Goal: Information Seeking & Learning: Learn about a topic

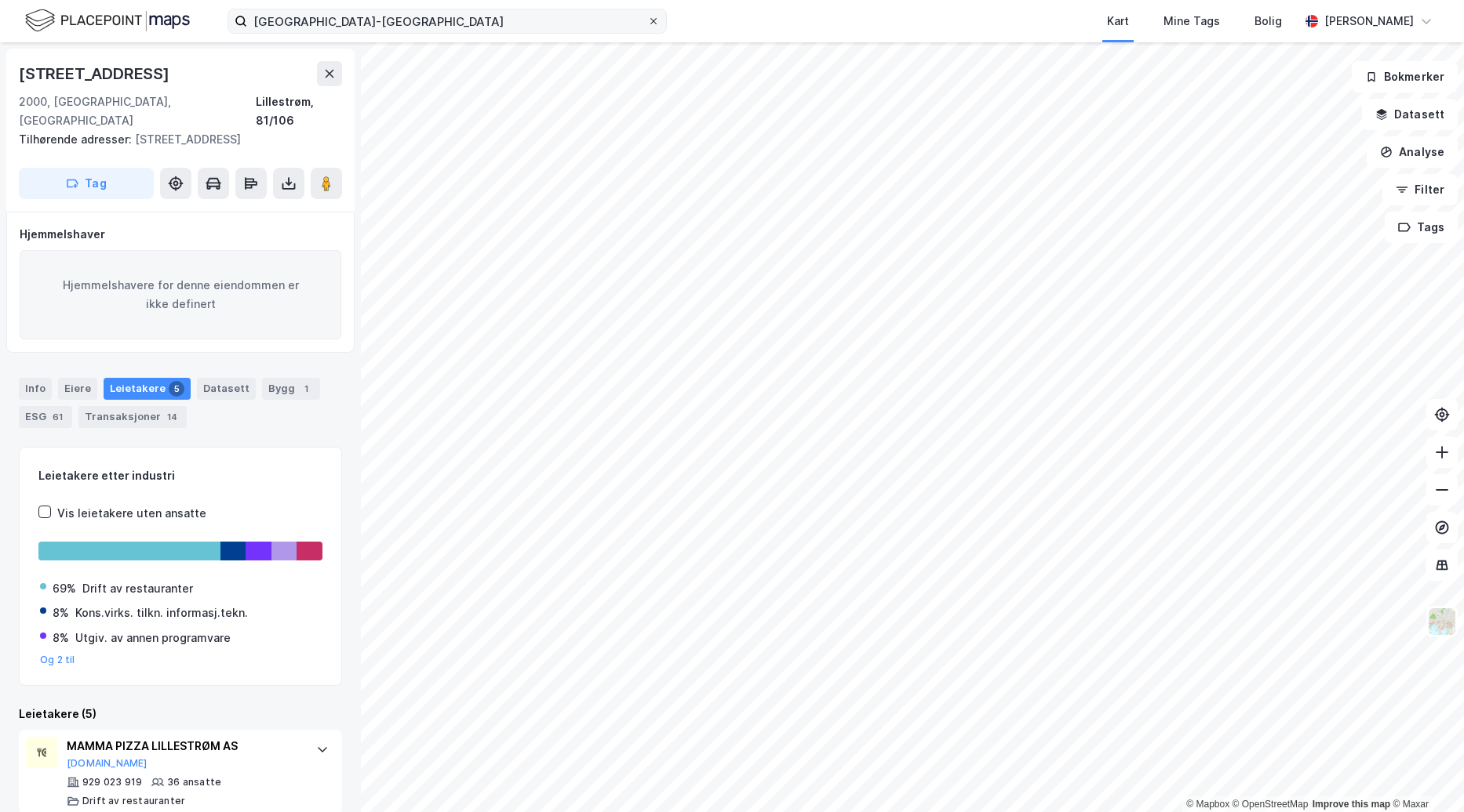
click at [655, 24] on icon at bounding box center [653, 21] width 7 height 7
click at [647, 24] on input "[GEOGRAPHIC_DATA]-[GEOGRAPHIC_DATA]" at bounding box center [447, 21] width 400 height 24
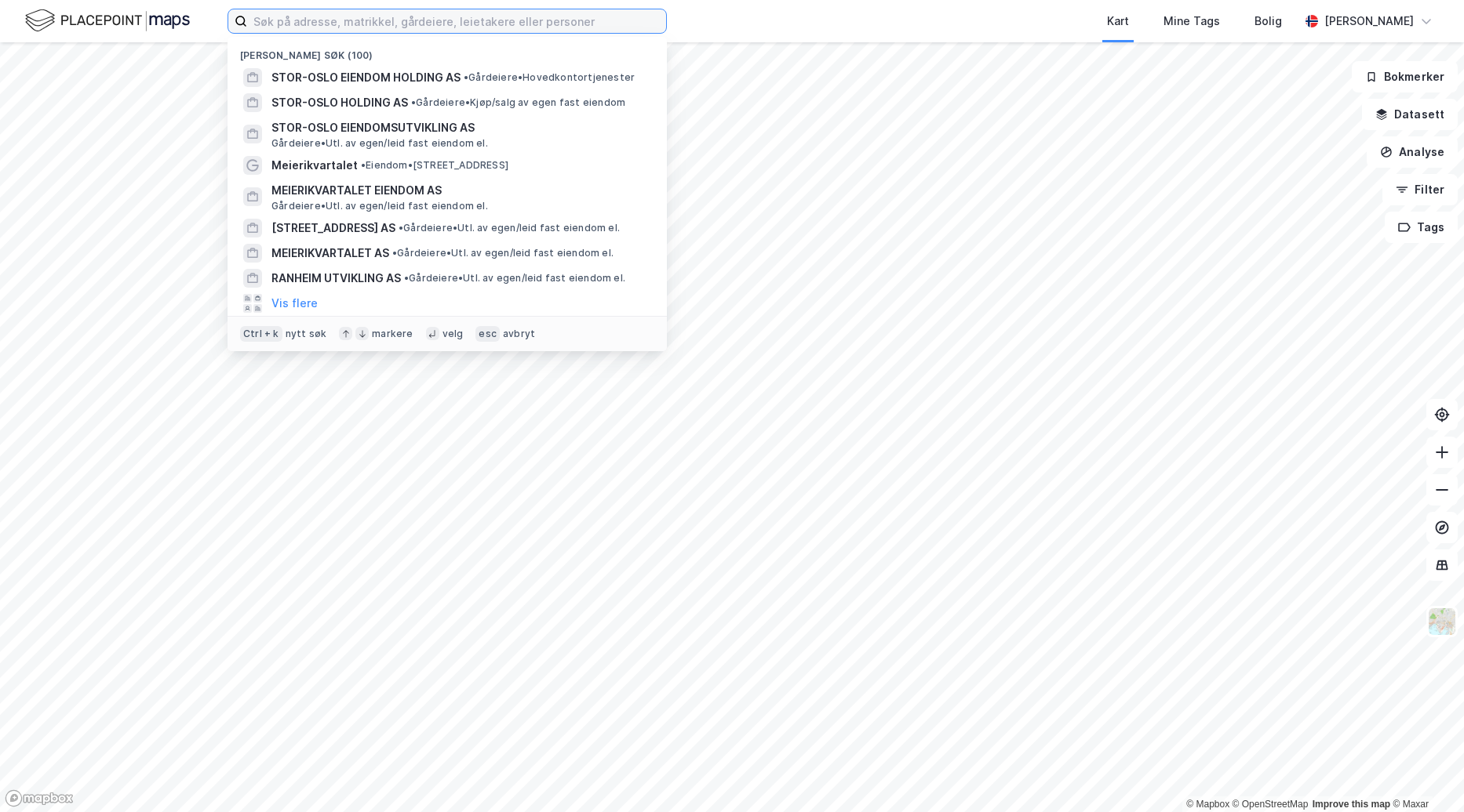
click at [558, 27] on input at bounding box center [456, 21] width 419 height 24
paste input "[STREET_ADDRESS]"
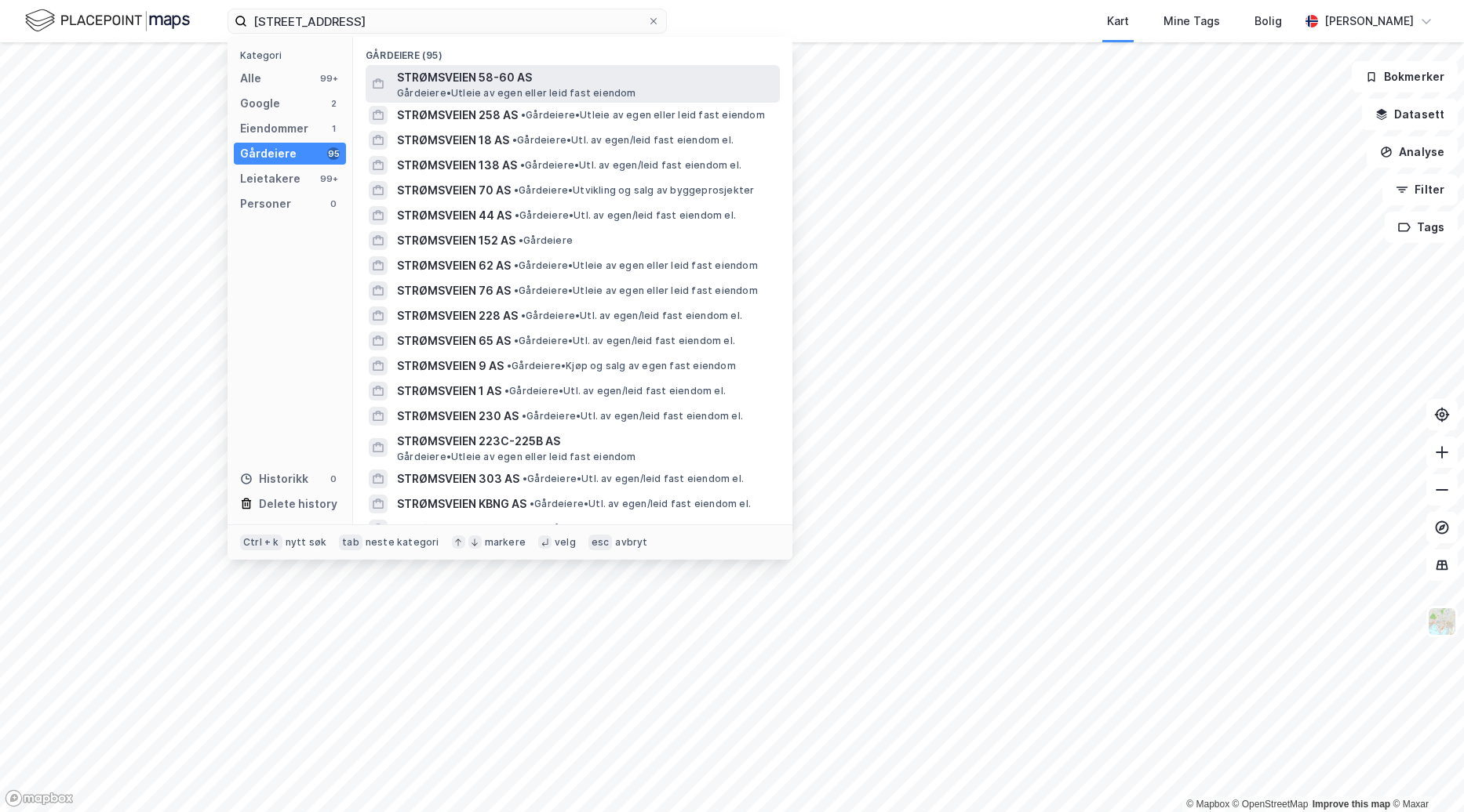
click at [528, 78] on span "STRØMSVEIEN 58-60 AS" at bounding box center [585, 78] width 376 height 19
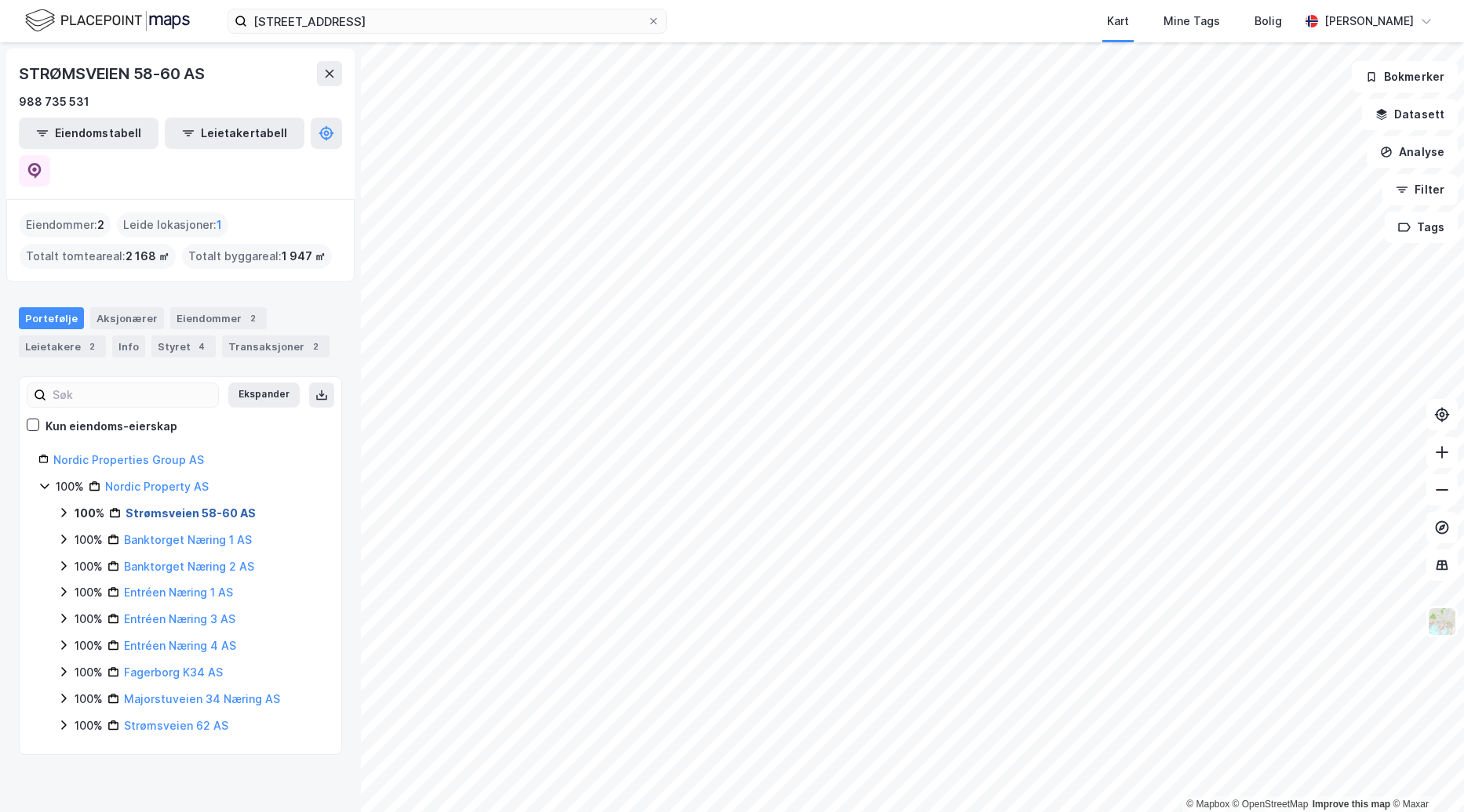
click at [192, 506] on link "Strømsveien 58-60 AS" at bounding box center [191, 513] width 130 height 13
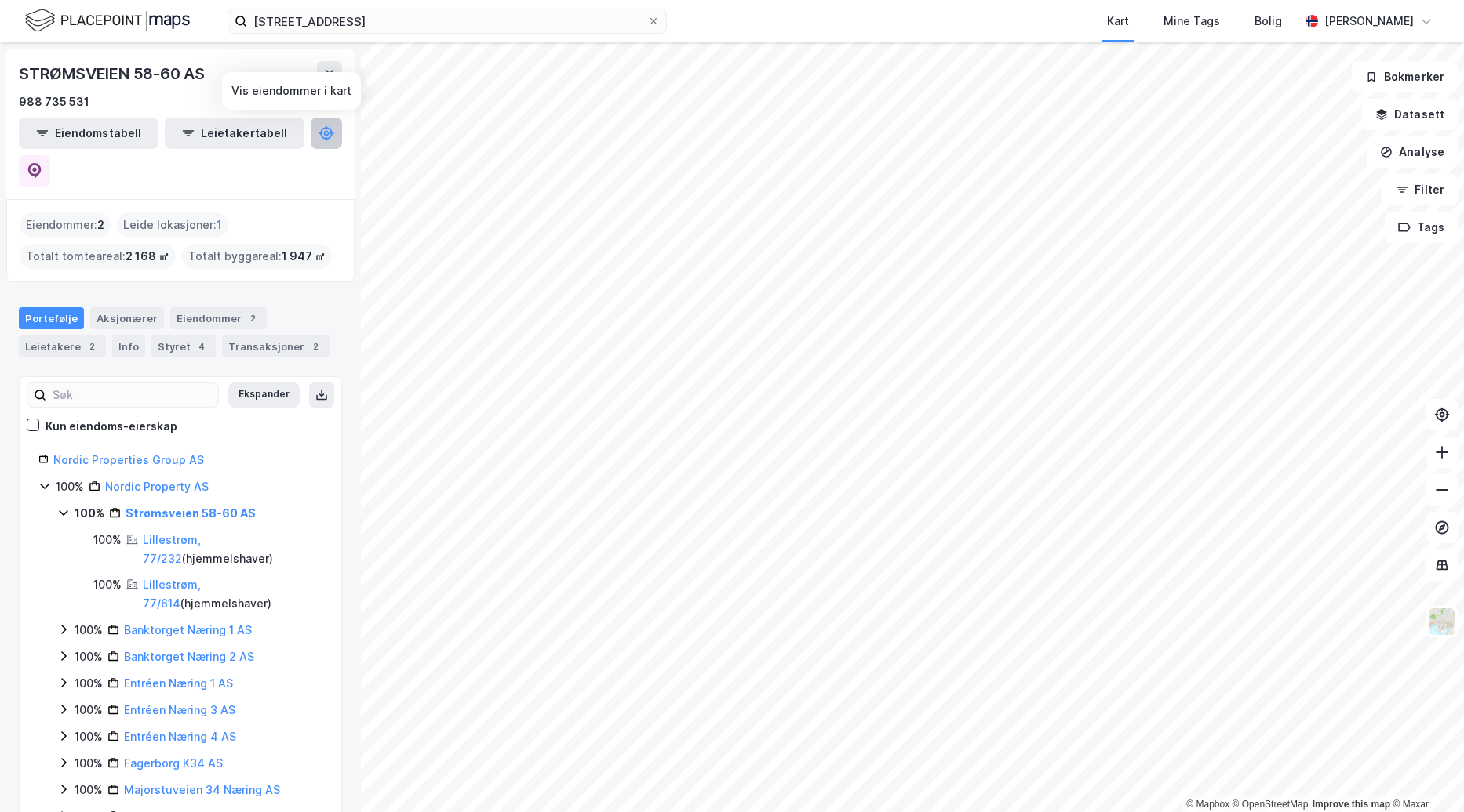
click at [311, 139] on button at bounding box center [326, 133] width 31 height 31
click at [318, 127] on icon at bounding box center [326, 133] width 15 height 15
click at [71, 212] on div "Eiendommer : 2" at bounding box center [66, 225] width 91 height 25
click at [73, 212] on div "Eiendommer : 2" at bounding box center [66, 225] width 91 height 25
click at [202, 307] on div "Eiendommer 2" at bounding box center [218, 318] width 96 height 22
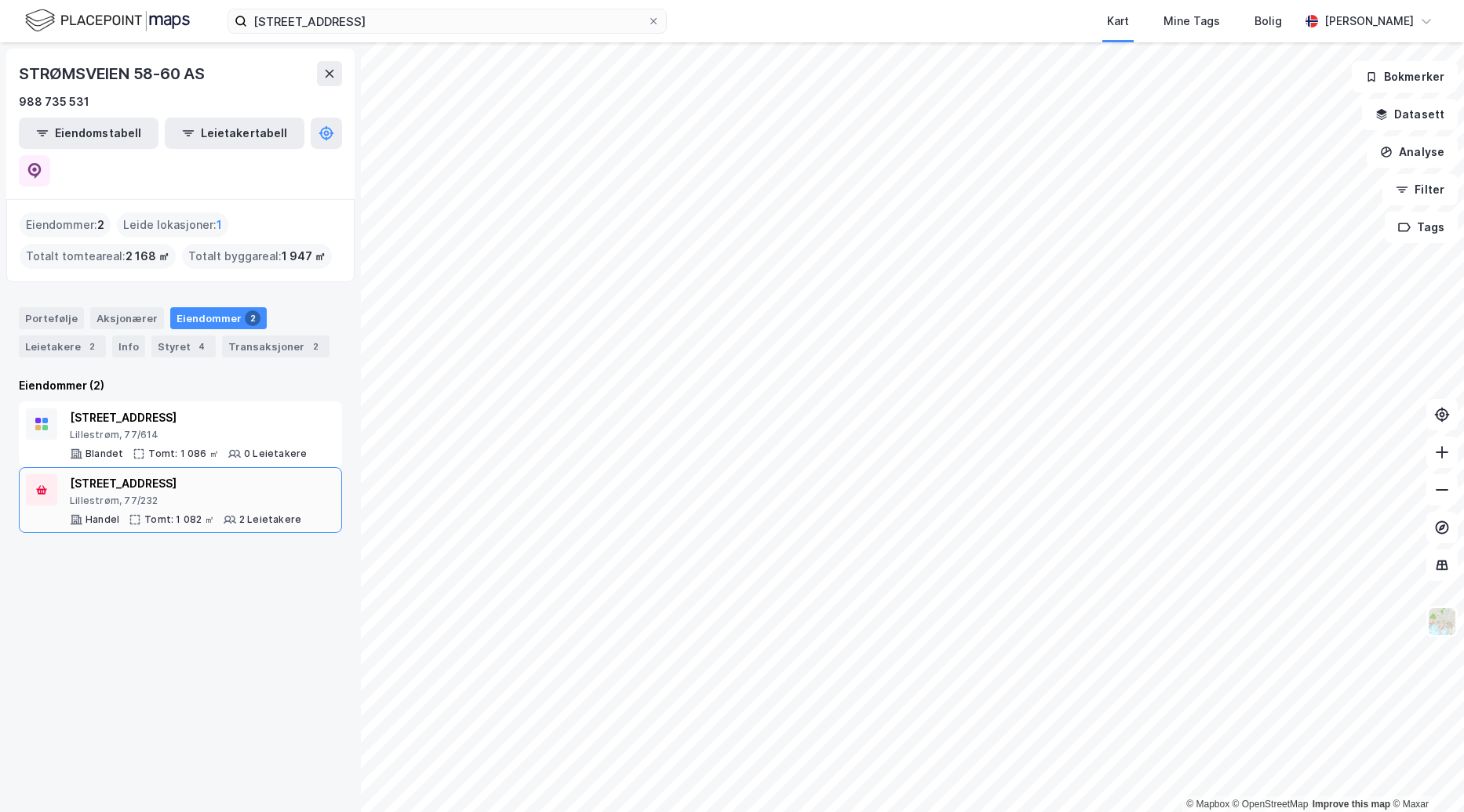
click at [156, 474] on div "[STREET_ADDRESS]" at bounding box center [185, 484] width 231 height 19
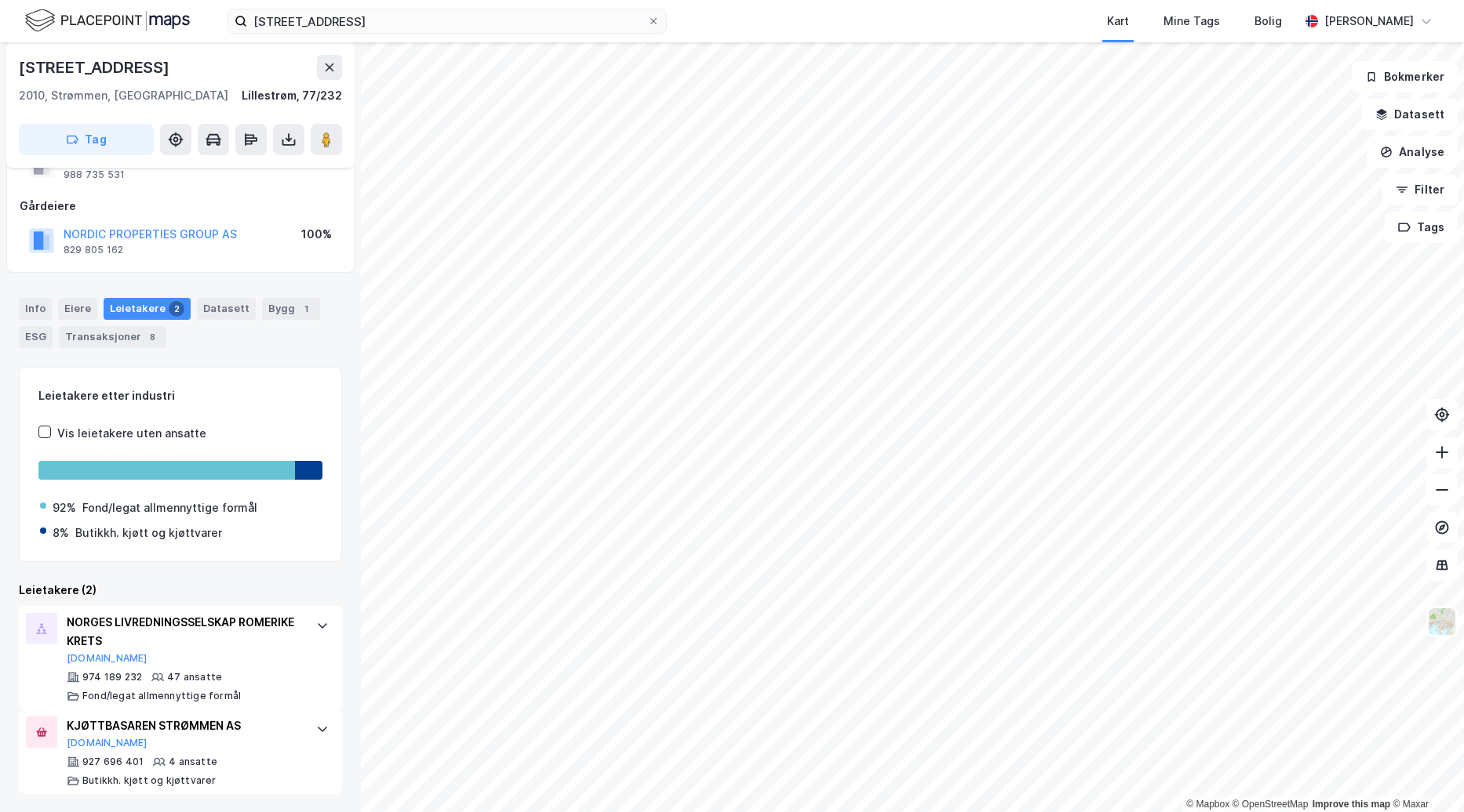
scroll to position [117, 0]
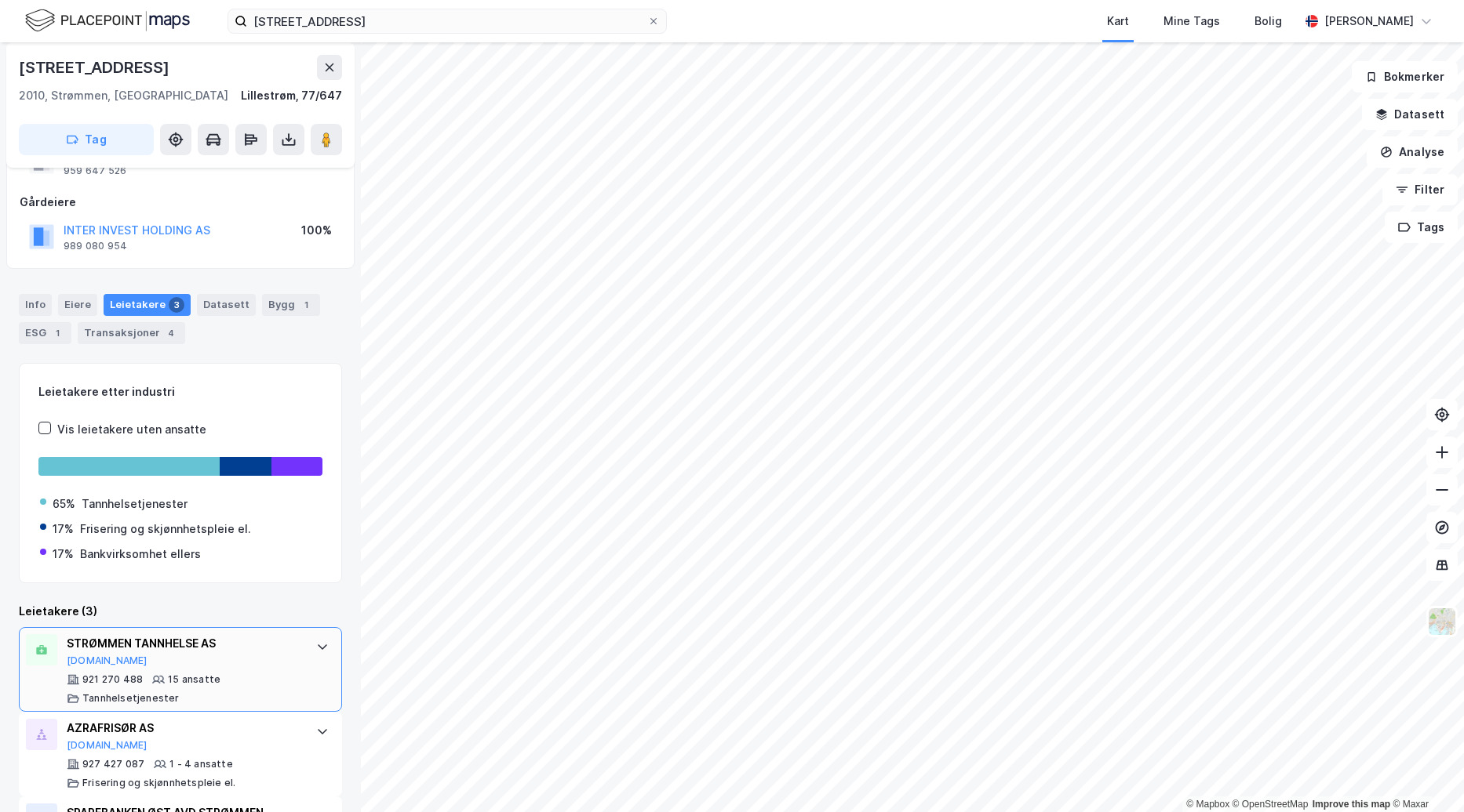
scroll to position [158, 0]
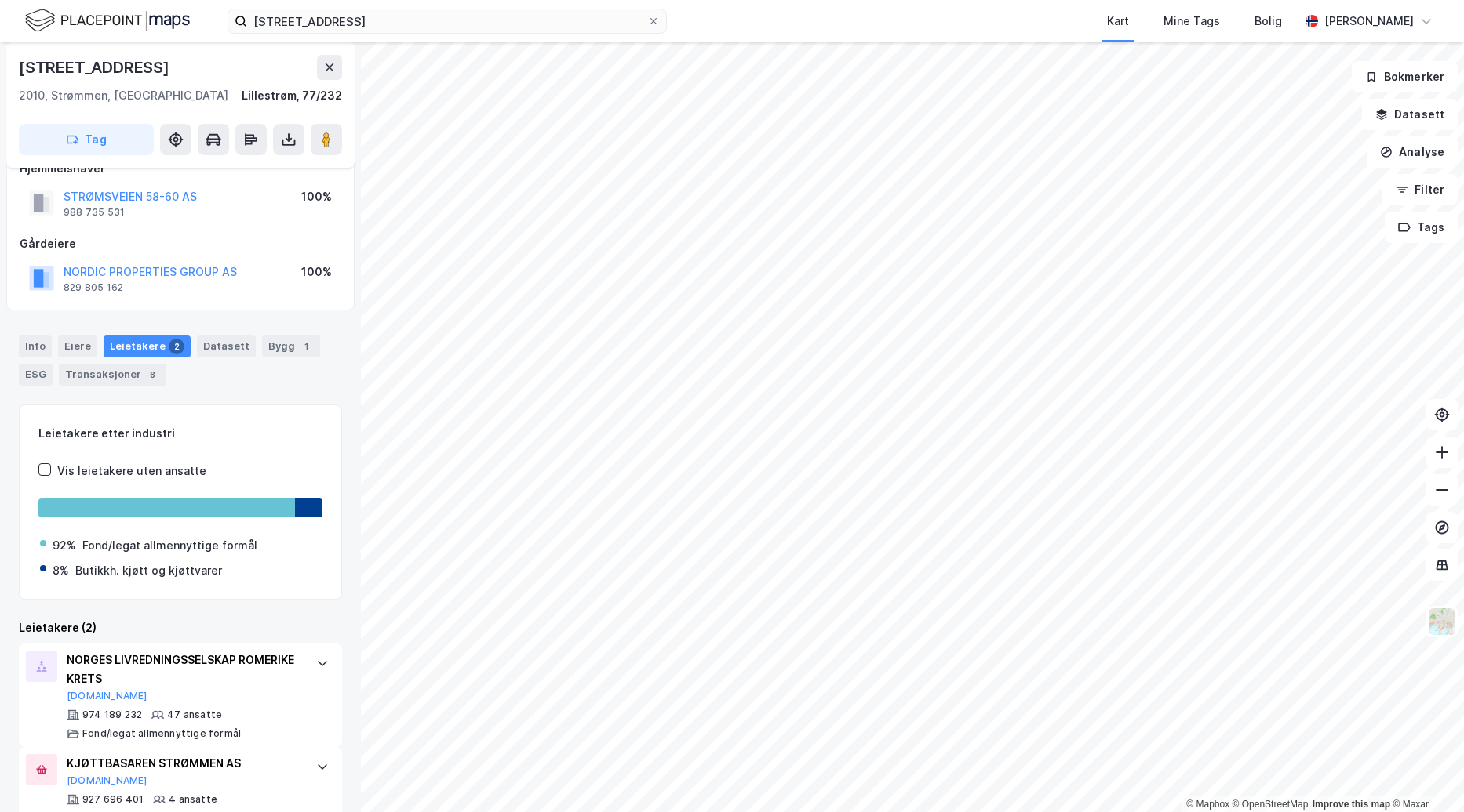
scroll to position [117, 0]
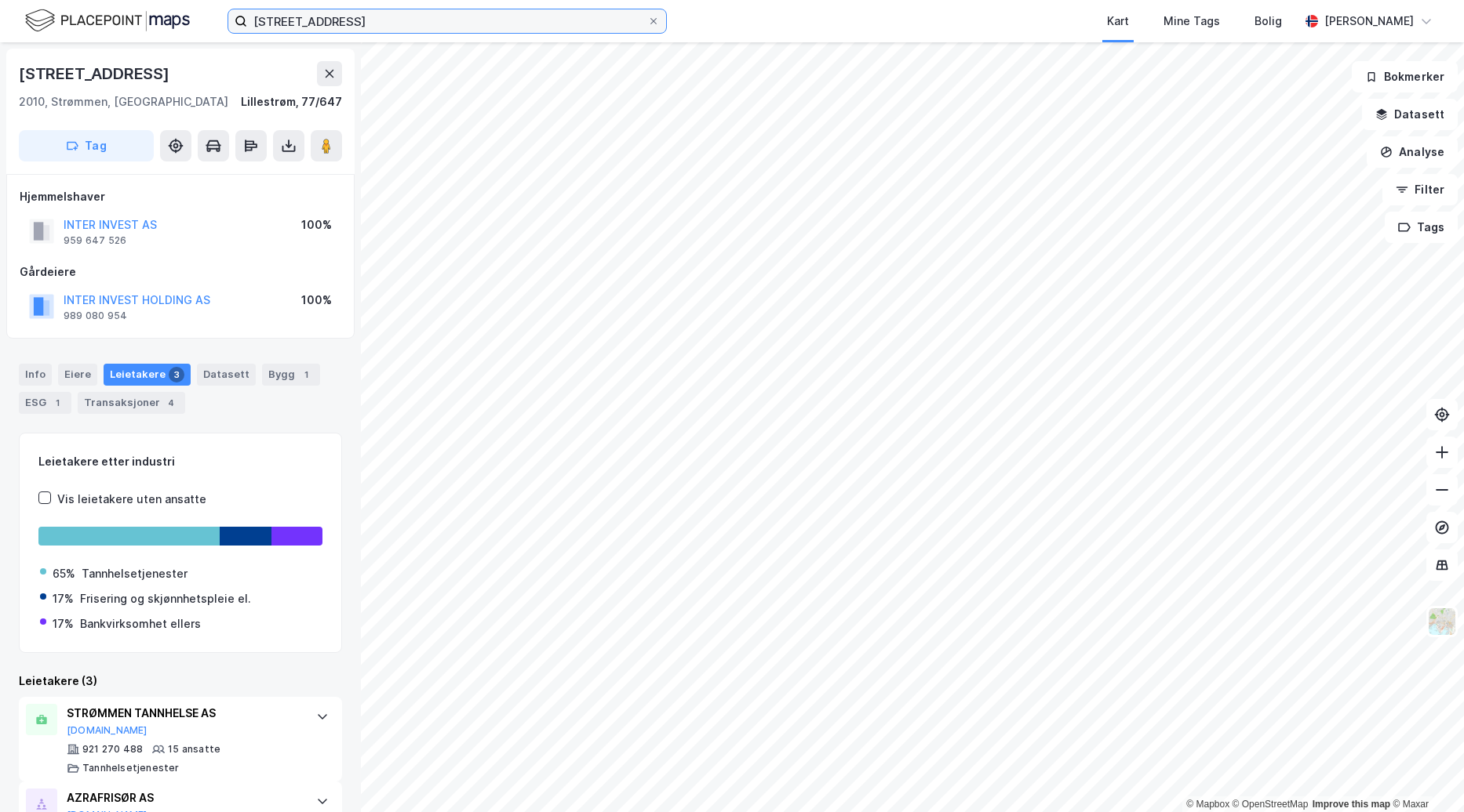
click at [338, 18] on input "[STREET_ADDRESS]" at bounding box center [447, 21] width 400 height 24
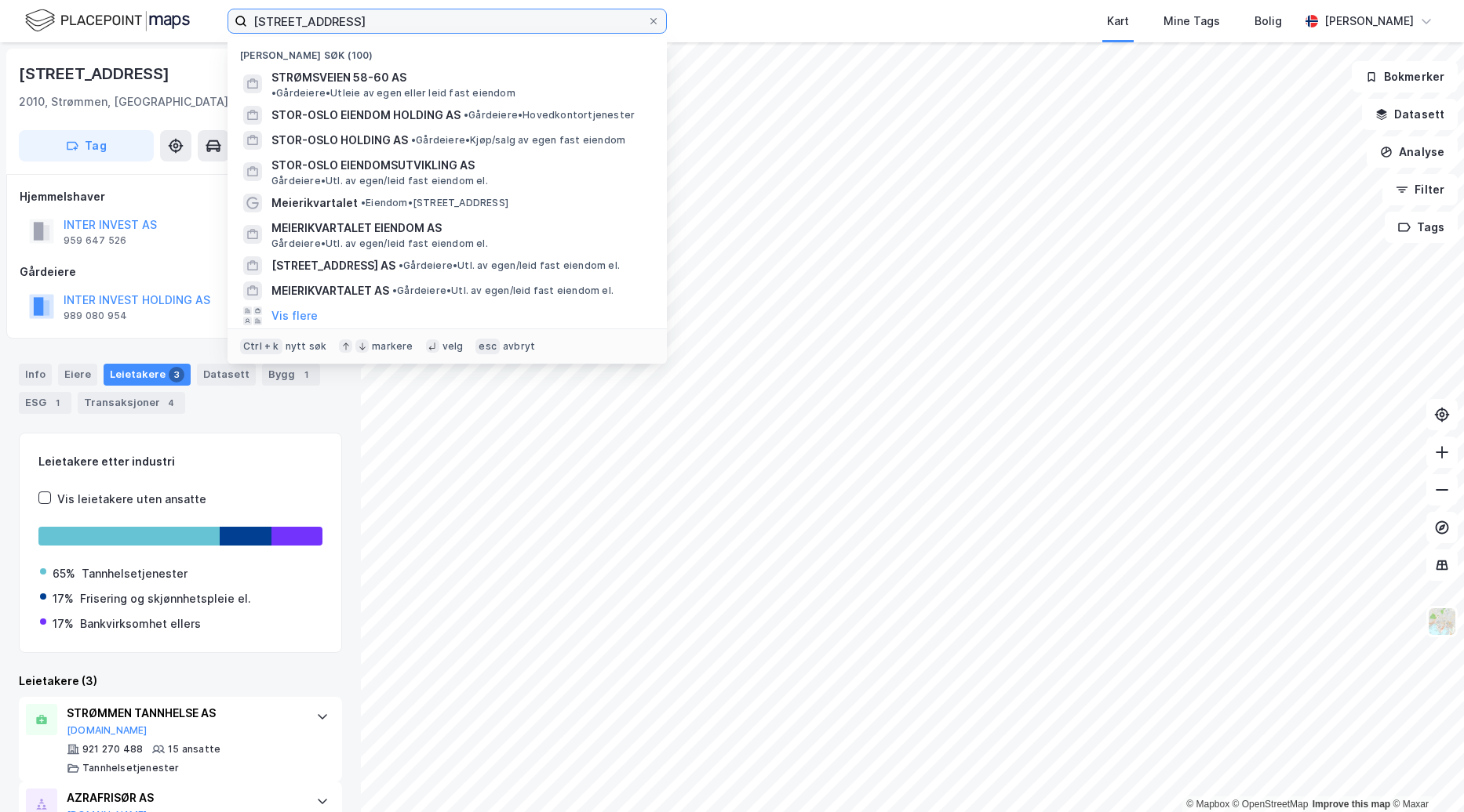
click at [338, 18] on input "[STREET_ADDRESS]" at bounding box center [447, 21] width 400 height 24
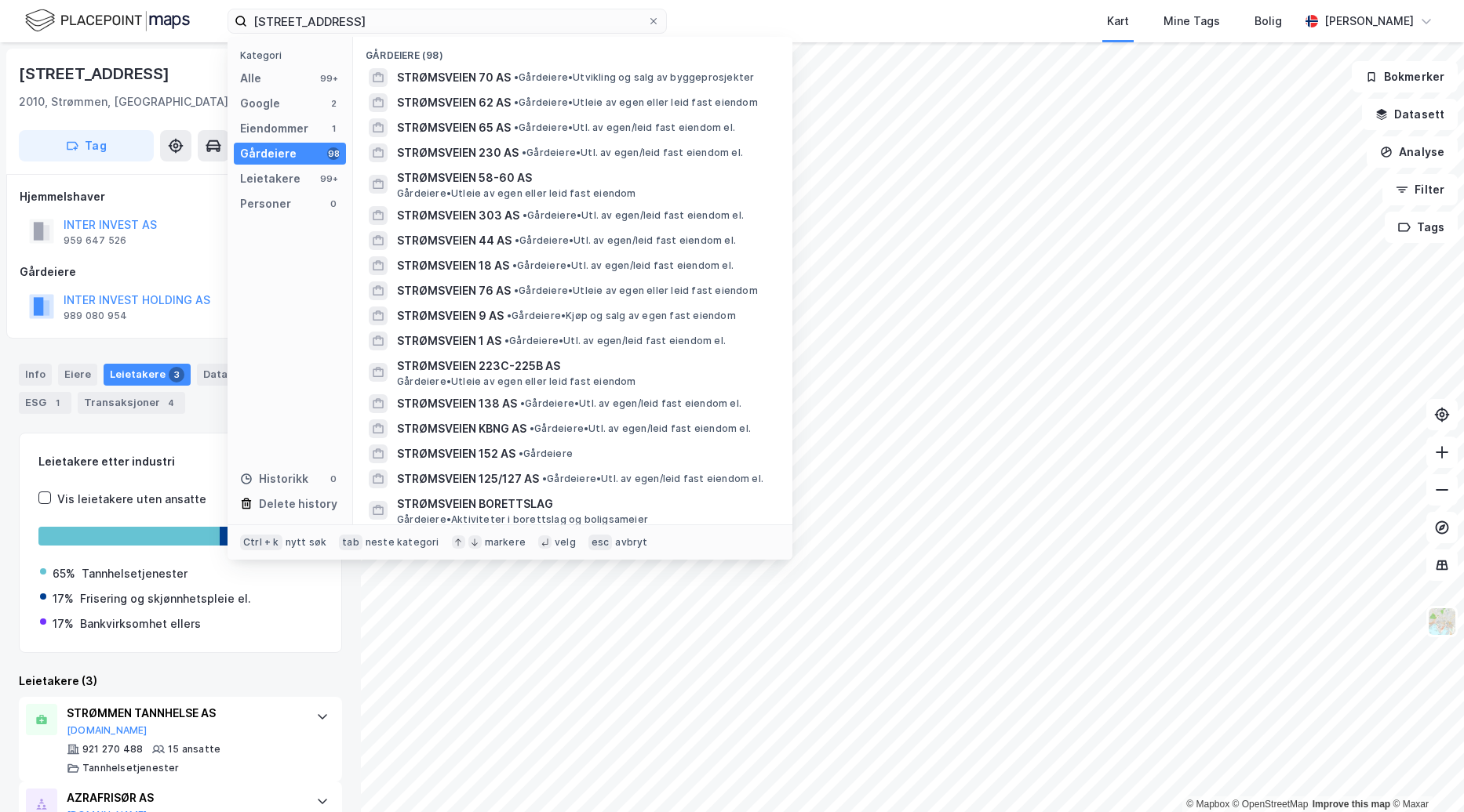
click at [285, 66] on div "Kategori Alle 99+ Google 2 Eiendommer 1 Gårdeiere 98 Leietakere 99+ Personer 0 …" at bounding box center [291, 281] width 126 height 487
click at [281, 74] on div "Alle 99+" at bounding box center [290, 78] width 112 height 22
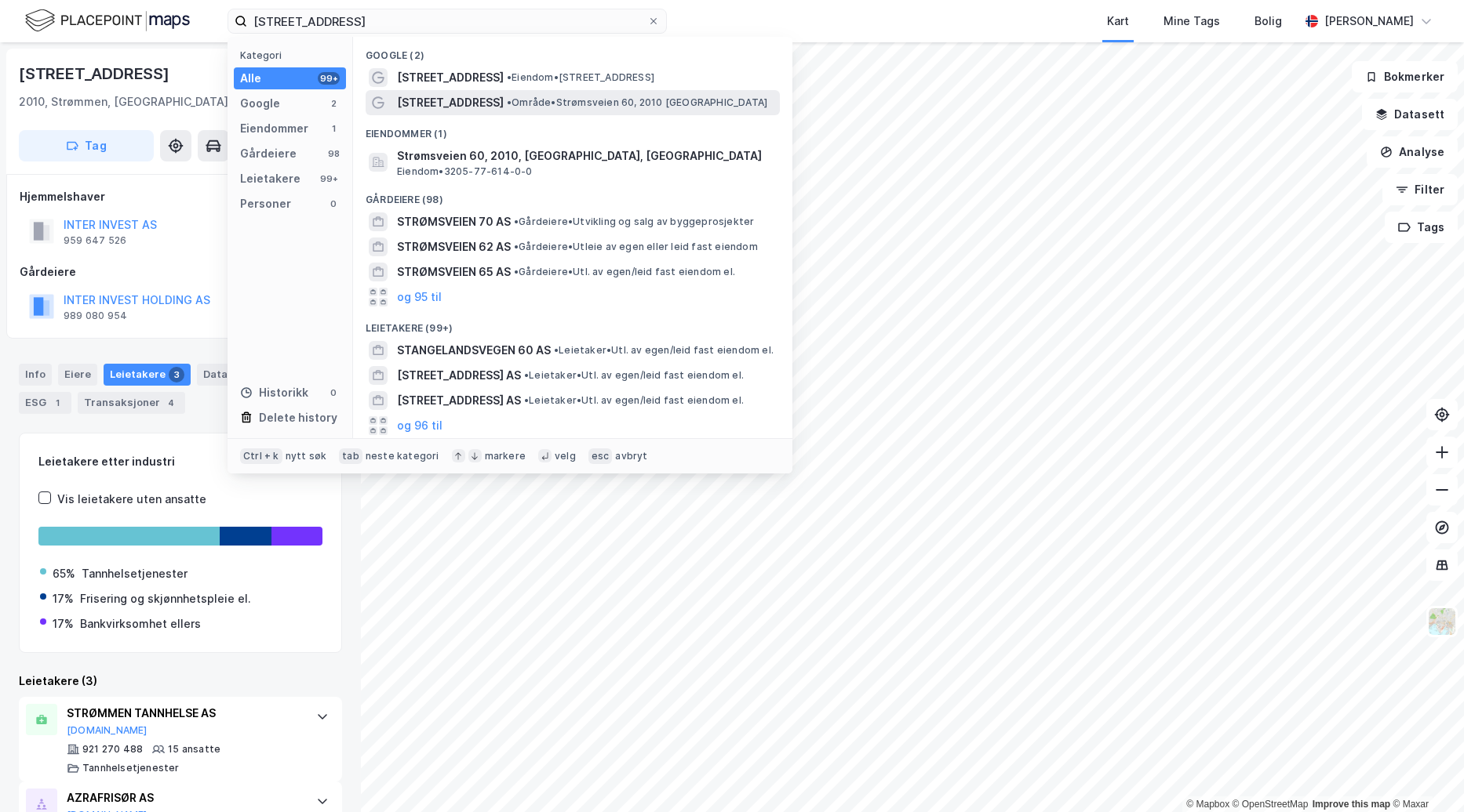
click at [706, 113] on div "[STREET_ADDRESS] • Område • [STREET_ADDRESS], 2010 [GEOGRAPHIC_DATA]" at bounding box center [572, 103] width 414 height 25
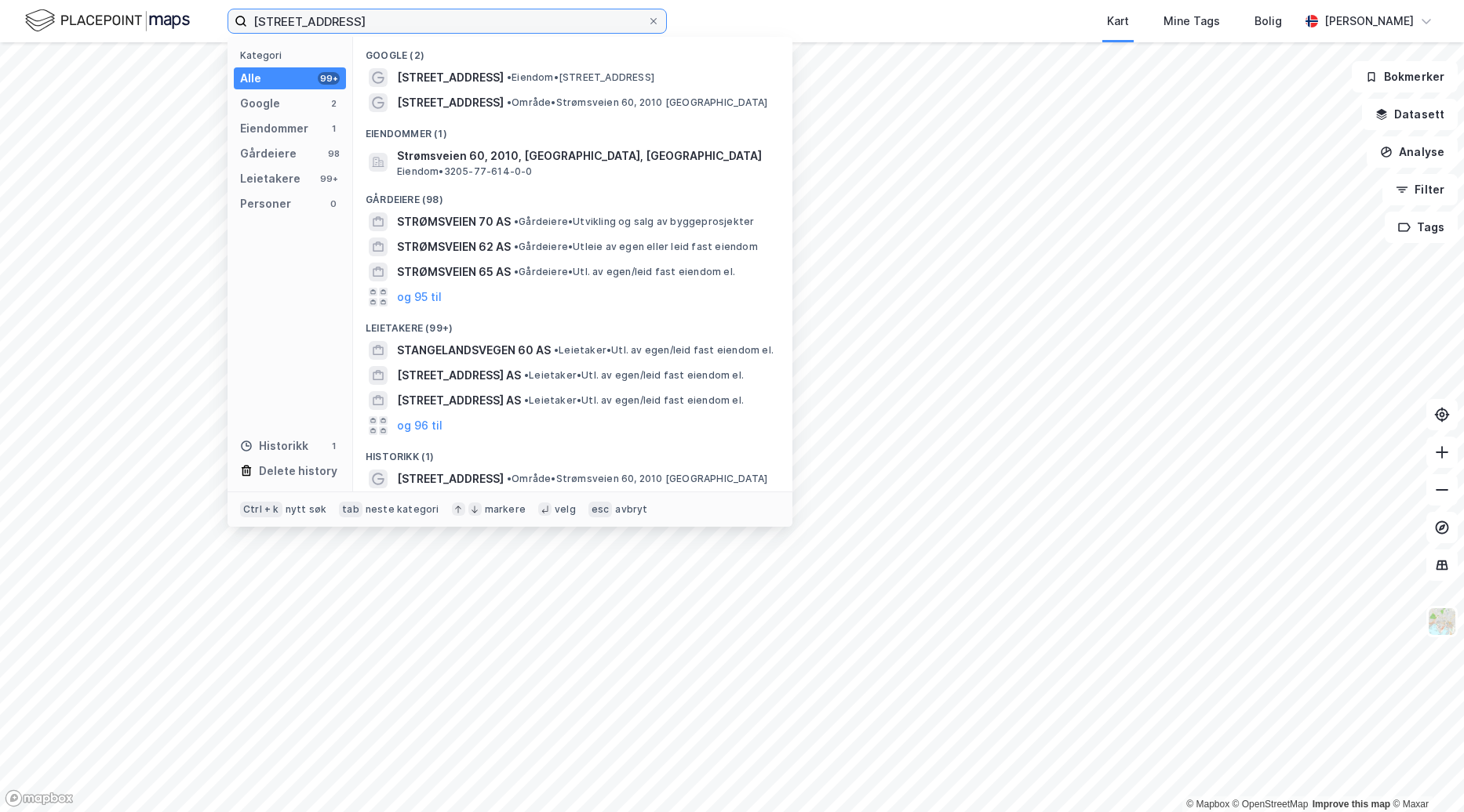
click at [407, 27] on input "[STREET_ADDRESS]" at bounding box center [447, 21] width 400 height 24
click at [287, 129] on div "Eiendommer" at bounding box center [274, 129] width 69 height 19
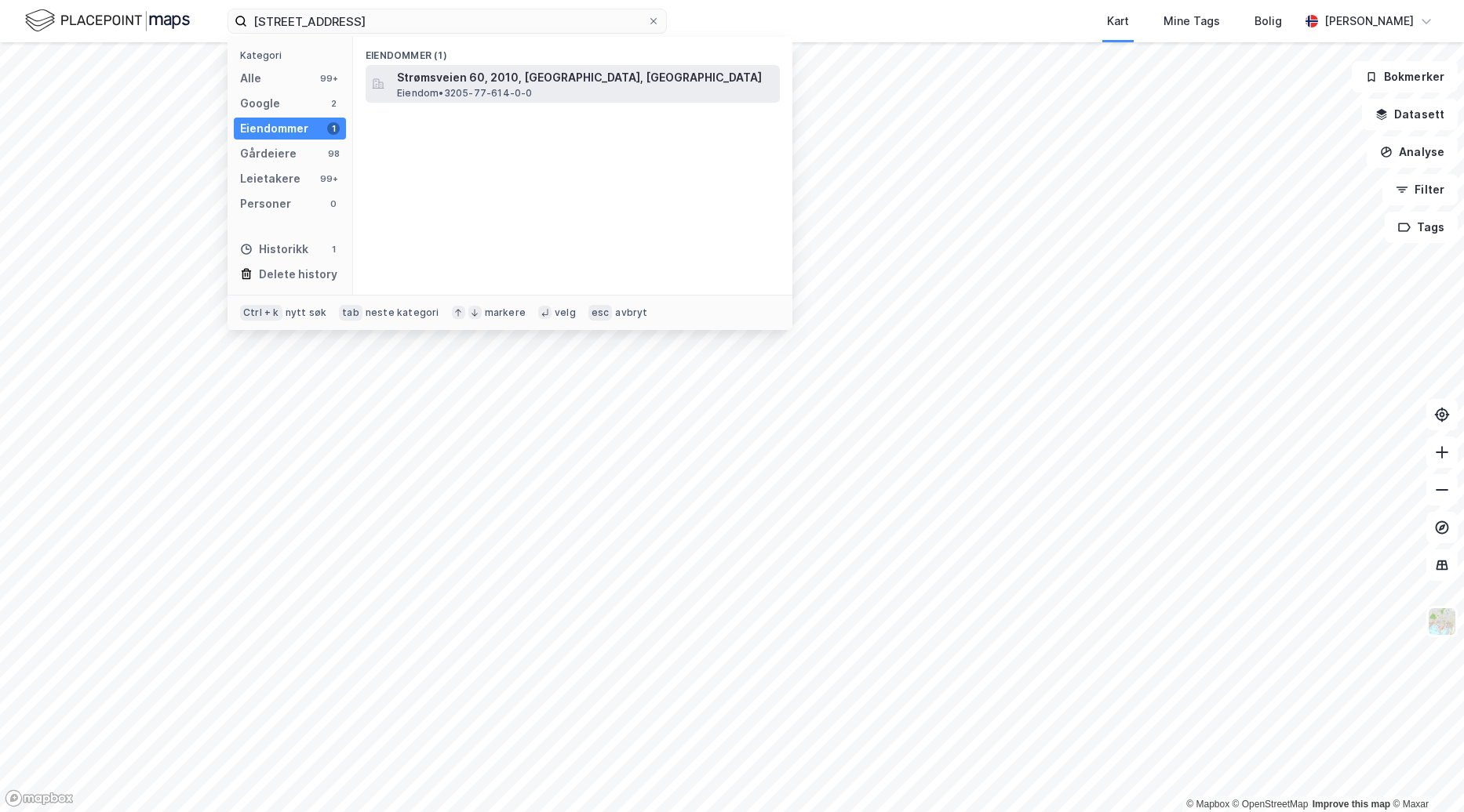
click at [560, 85] on span "Strømsveien 60, 2010, [GEOGRAPHIC_DATA], [GEOGRAPHIC_DATA]" at bounding box center [585, 78] width 376 height 19
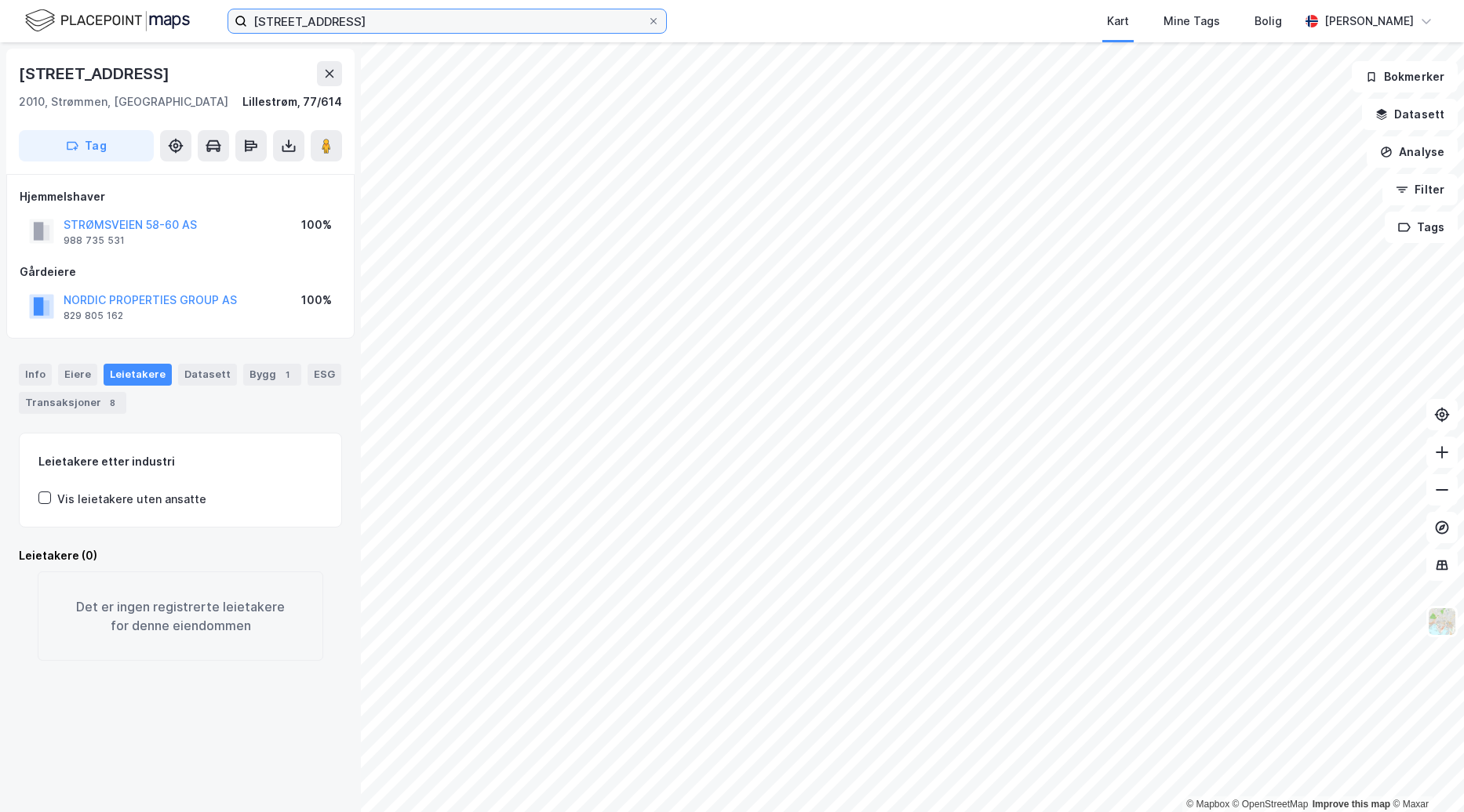
click at [385, 23] on input "[STREET_ADDRESS]" at bounding box center [447, 21] width 400 height 24
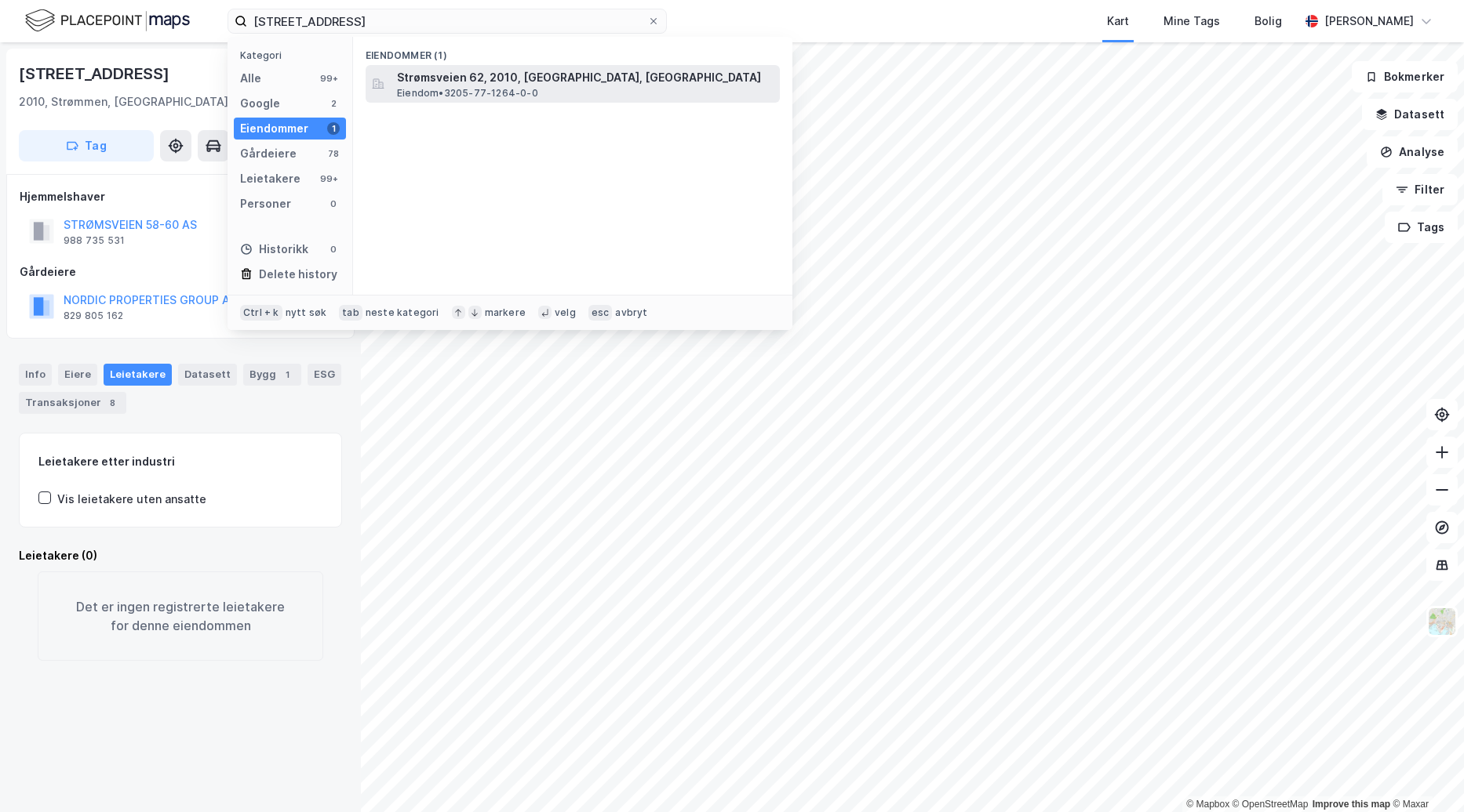
click at [462, 85] on span "Strømsveien 62, 2010, [GEOGRAPHIC_DATA], [GEOGRAPHIC_DATA]" at bounding box center [585, 78] width 376 height 19
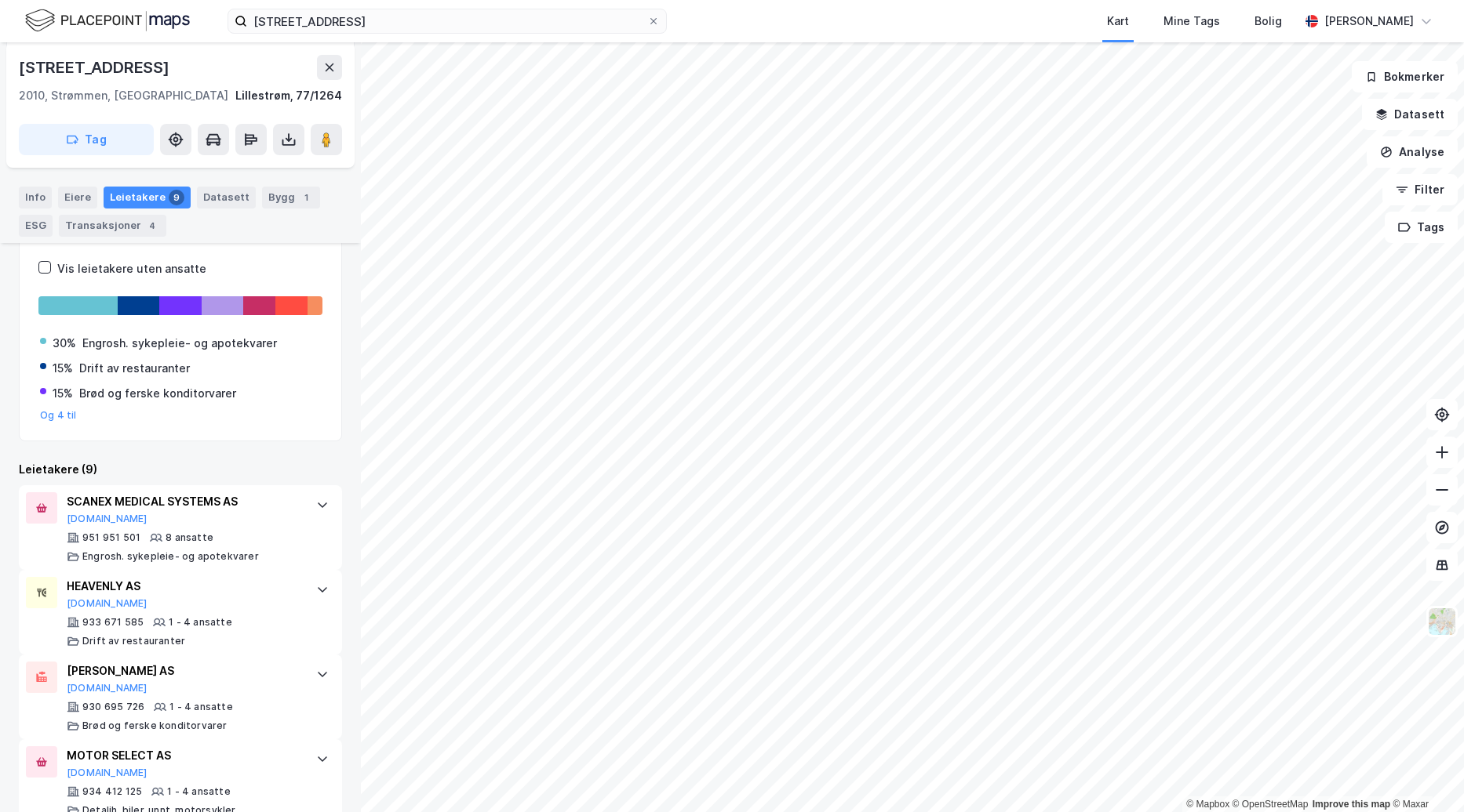
scroll to position [214, 0]
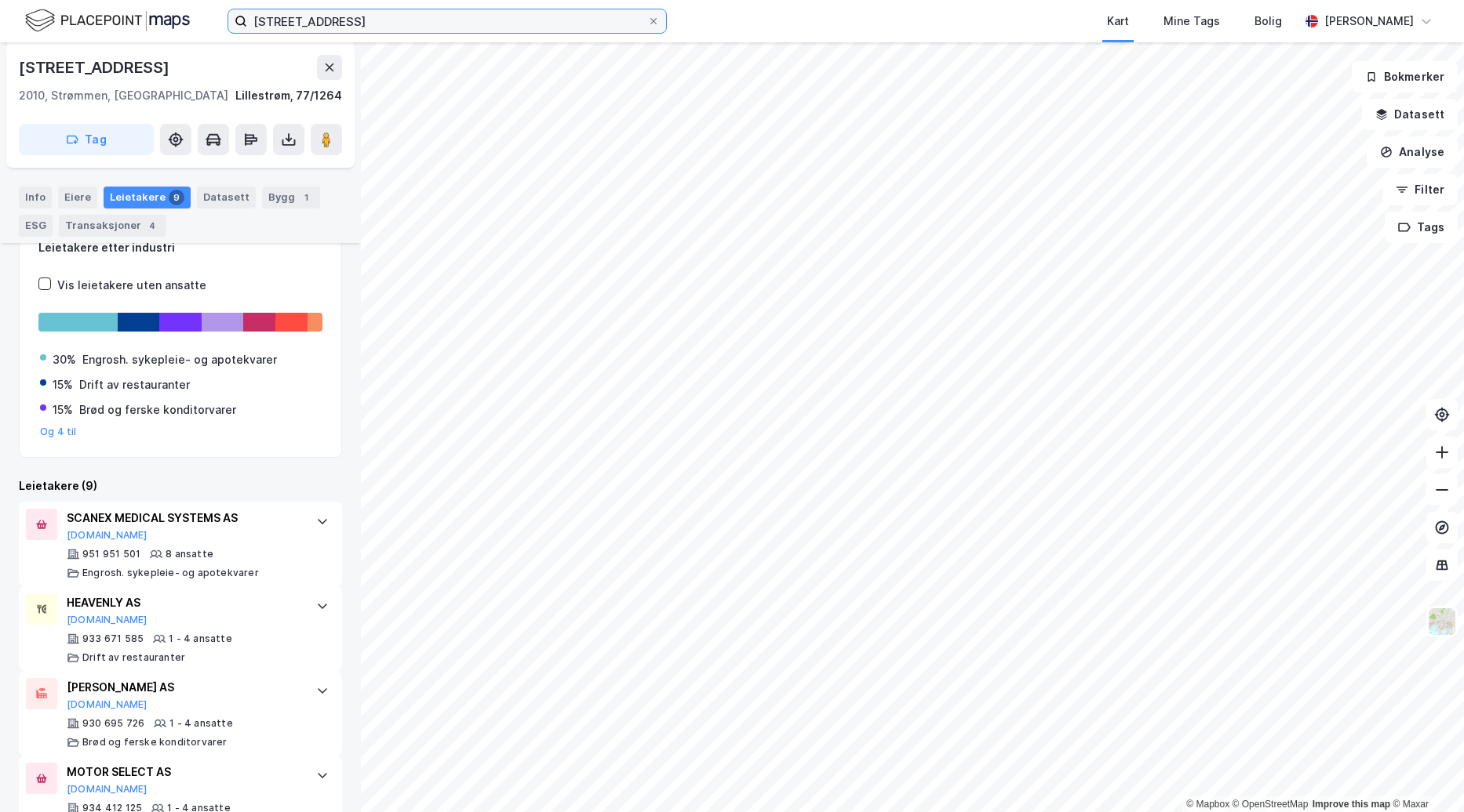
click at [382, 20] on input "[STREET_ADDRESS]" at bounding box center [447, 21] width 400 height 24
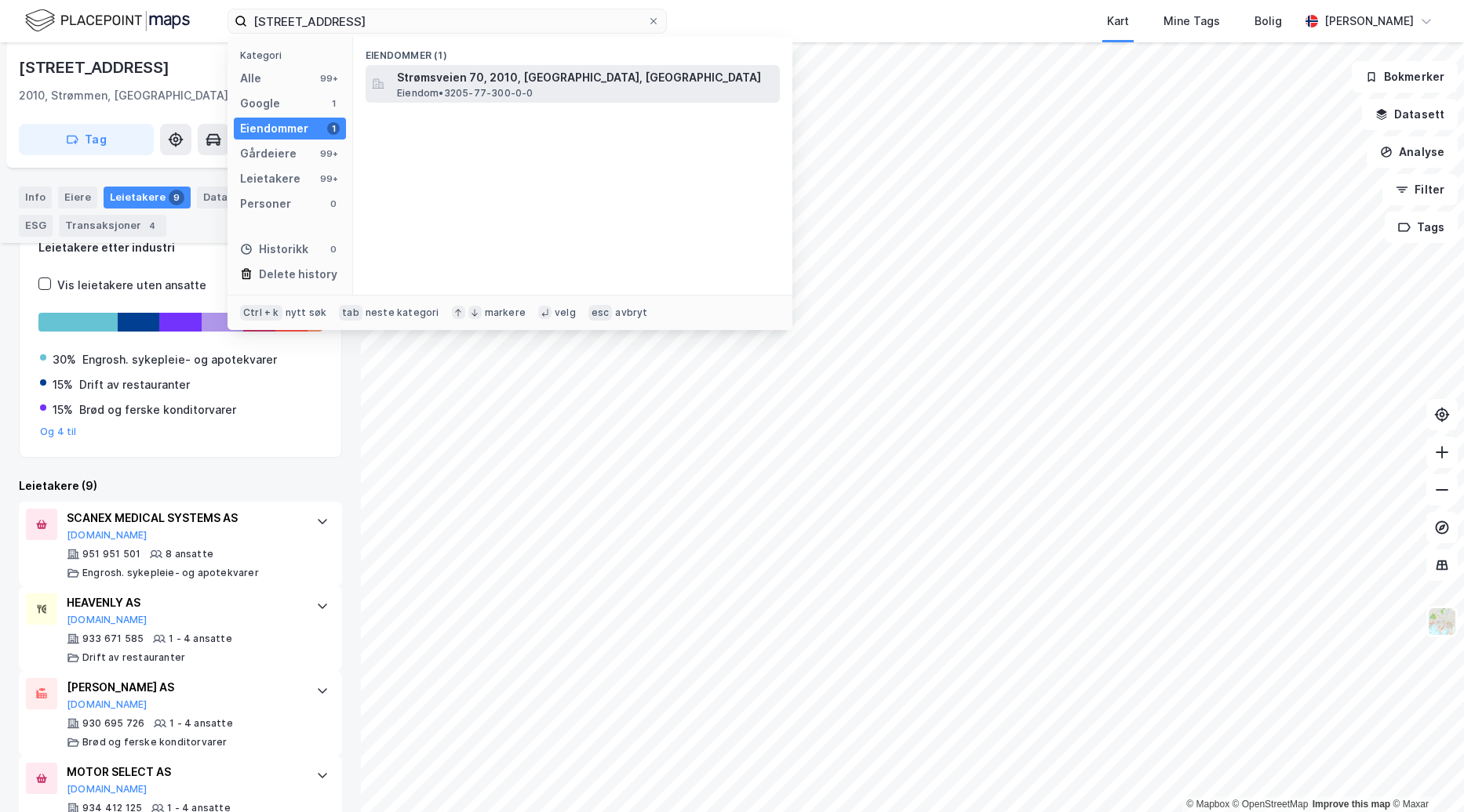
click at [478, 82] on span "Strømsveien 70, 2010, [GEOGRAPHIC_DATA], [GEOGRAPHIC_DATA]" at bounding box center [585, 78] width 376 height 19
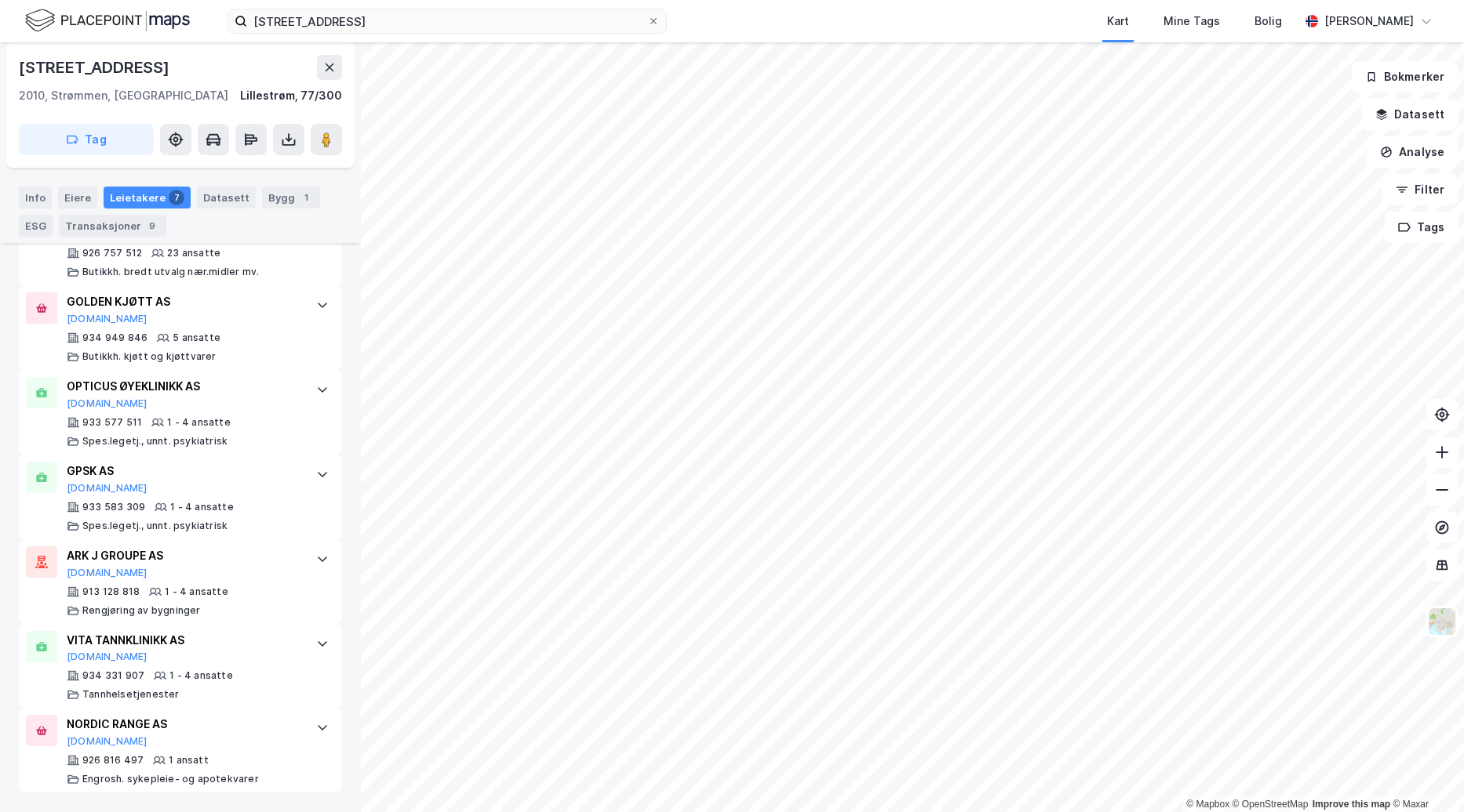
scroll to position [82, 0]
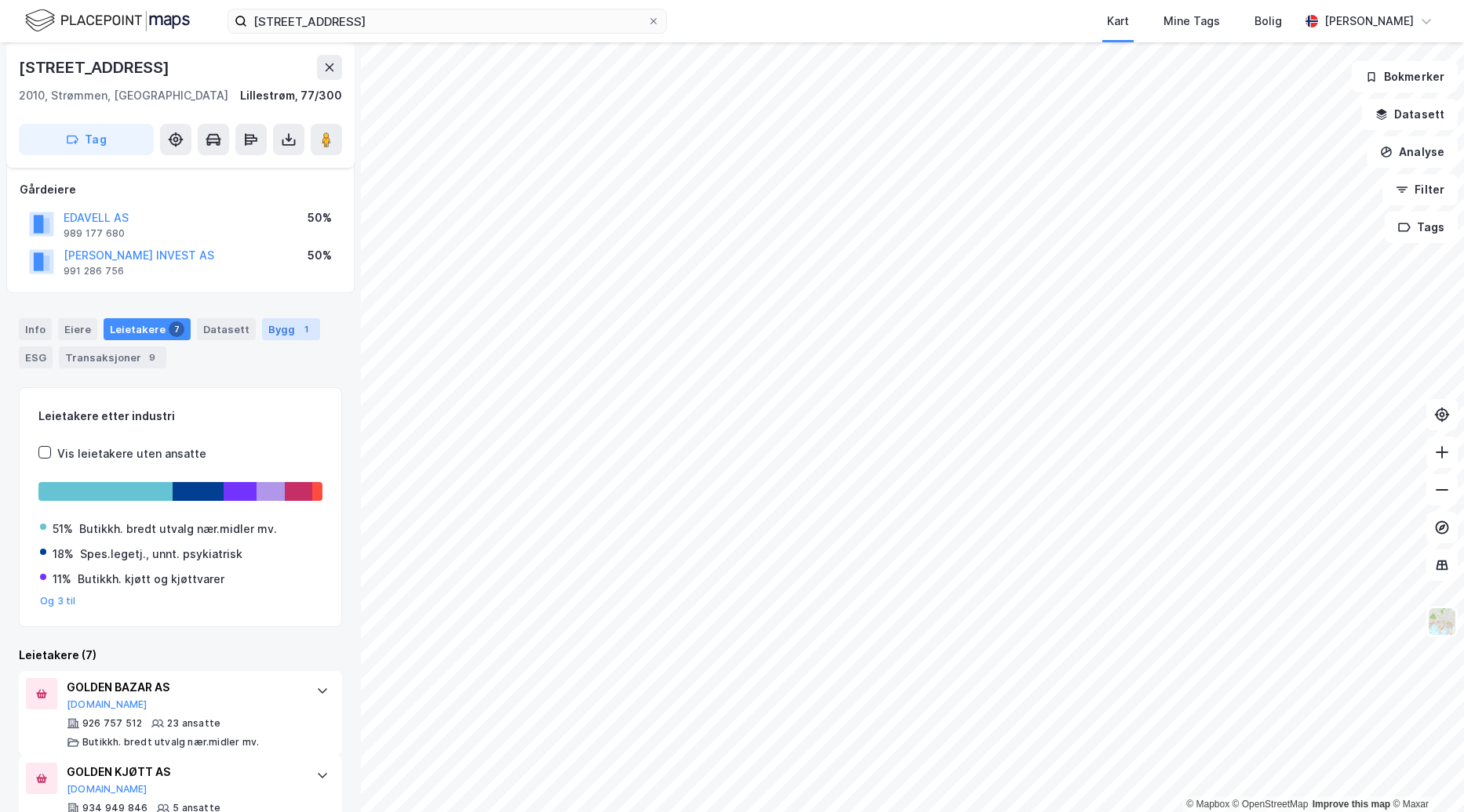
click at [274, 331] on div "Bygg 1" at bounding box center [291, 328] width 58 height 22
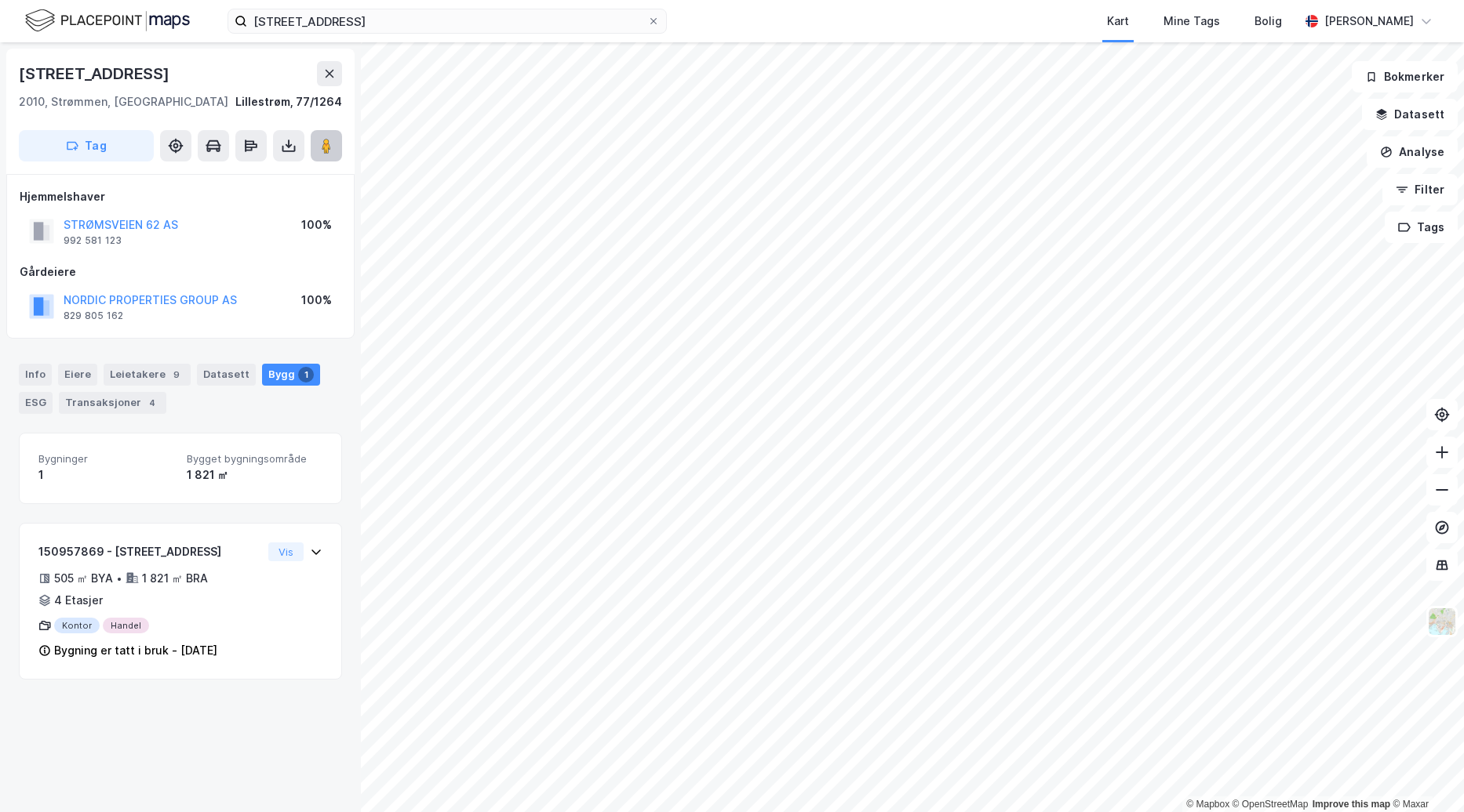
click at [330, 143] on image at bounding box center [327, 146] width 10 height 15
click at [1021, 362] on div "© Mapbox © OpenStreetMap Improve this map © Maxar Strømsveien 62 2010, [GEOGRAP…" at bounding box center [732, 426] width 1464 height 770
click at [327, 151] on image at bounding box center [327, 146] width 10 height 15
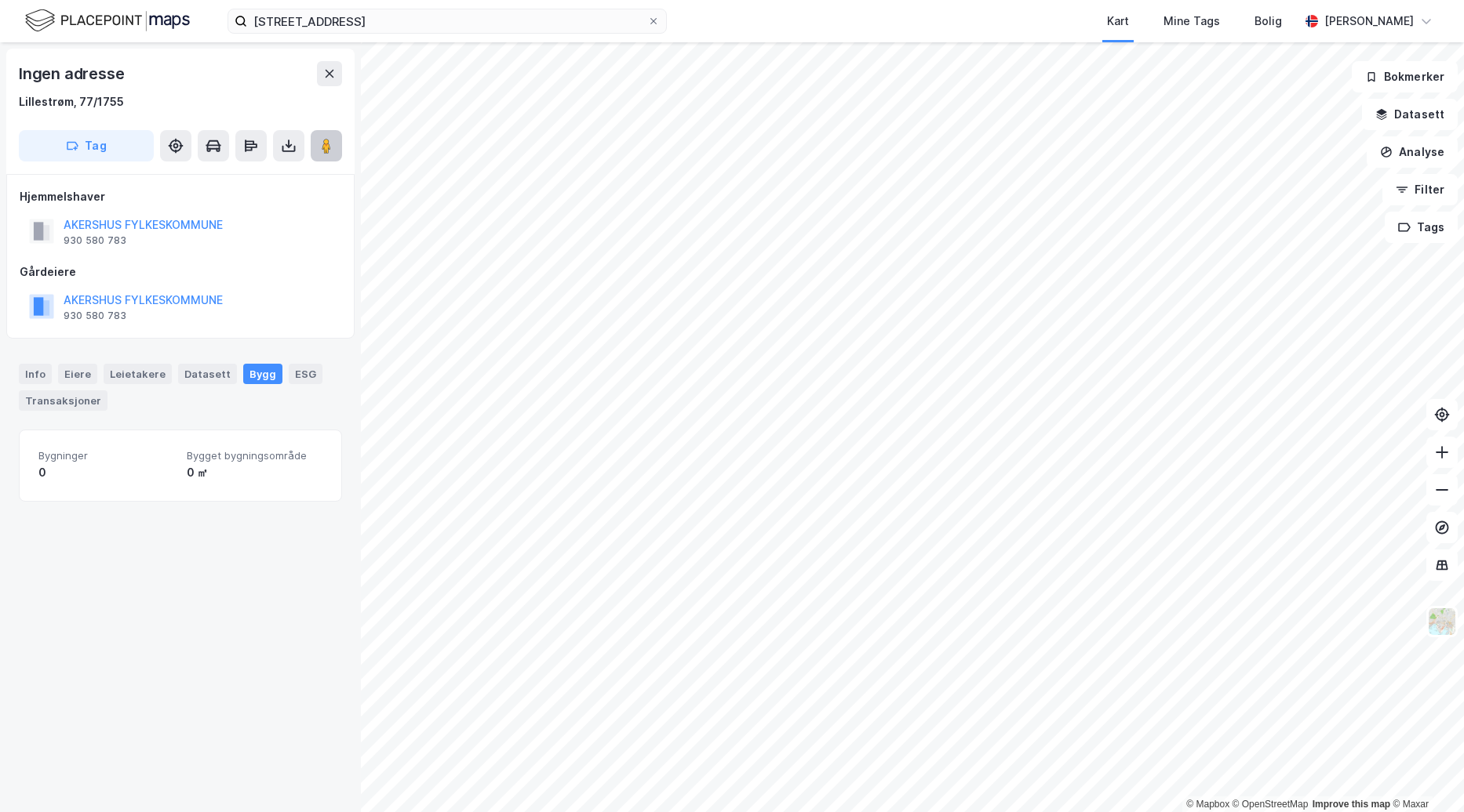
click at [328, 143] on image at bounding box center [327, 146] width 10 height 15
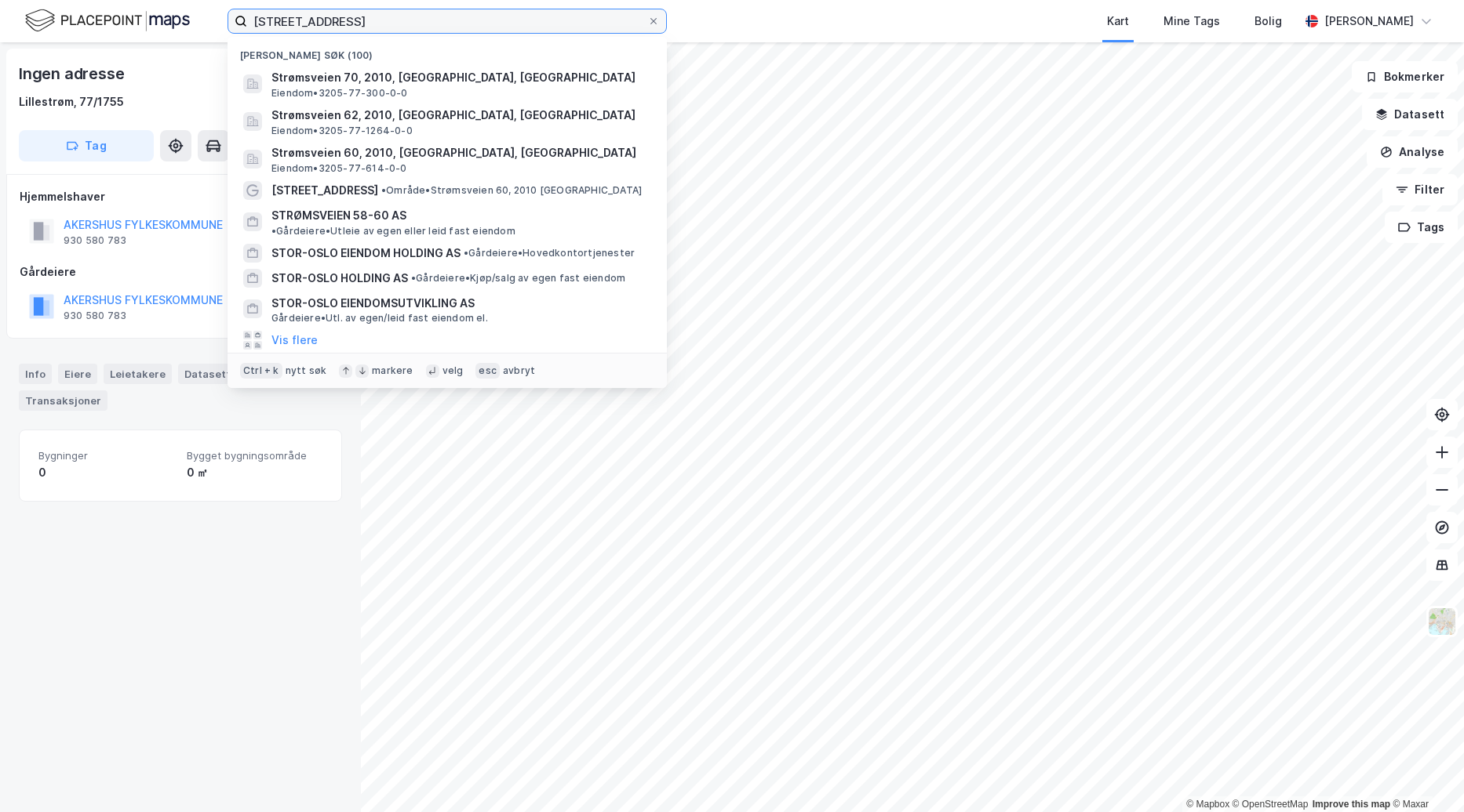
click at [380, 20] on input "[STREET_ADDRESS]" at bounding box center [447, 21] width 400 height 24
click at [353, 19] on input "[STREET_ADDRESS]" at bounding box center [447, 21] width 400 height 24
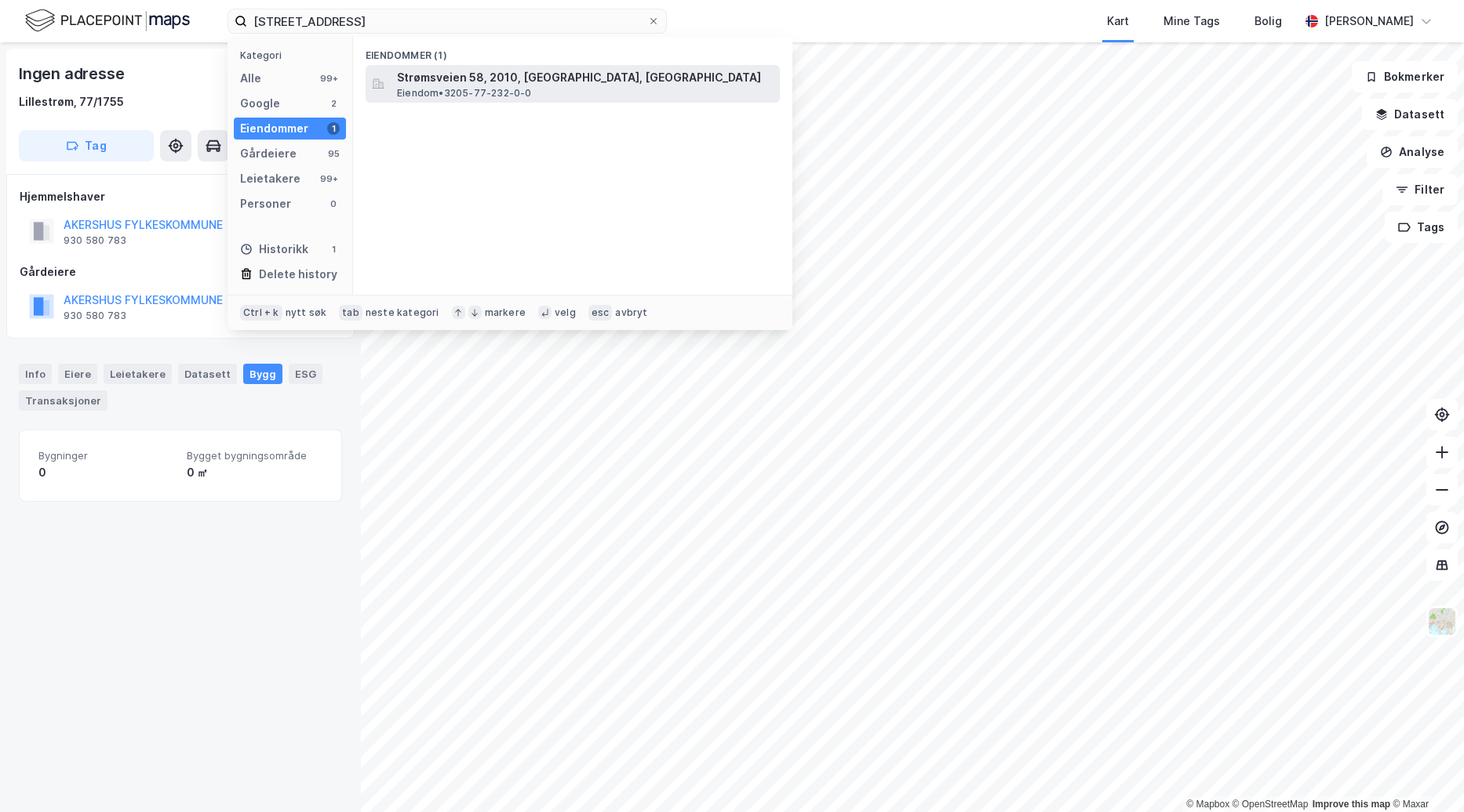
click at [470, 89] on span "Eiendom • 3205-77-232-0-0" at bounding box center [465, 92] width 135 height 12
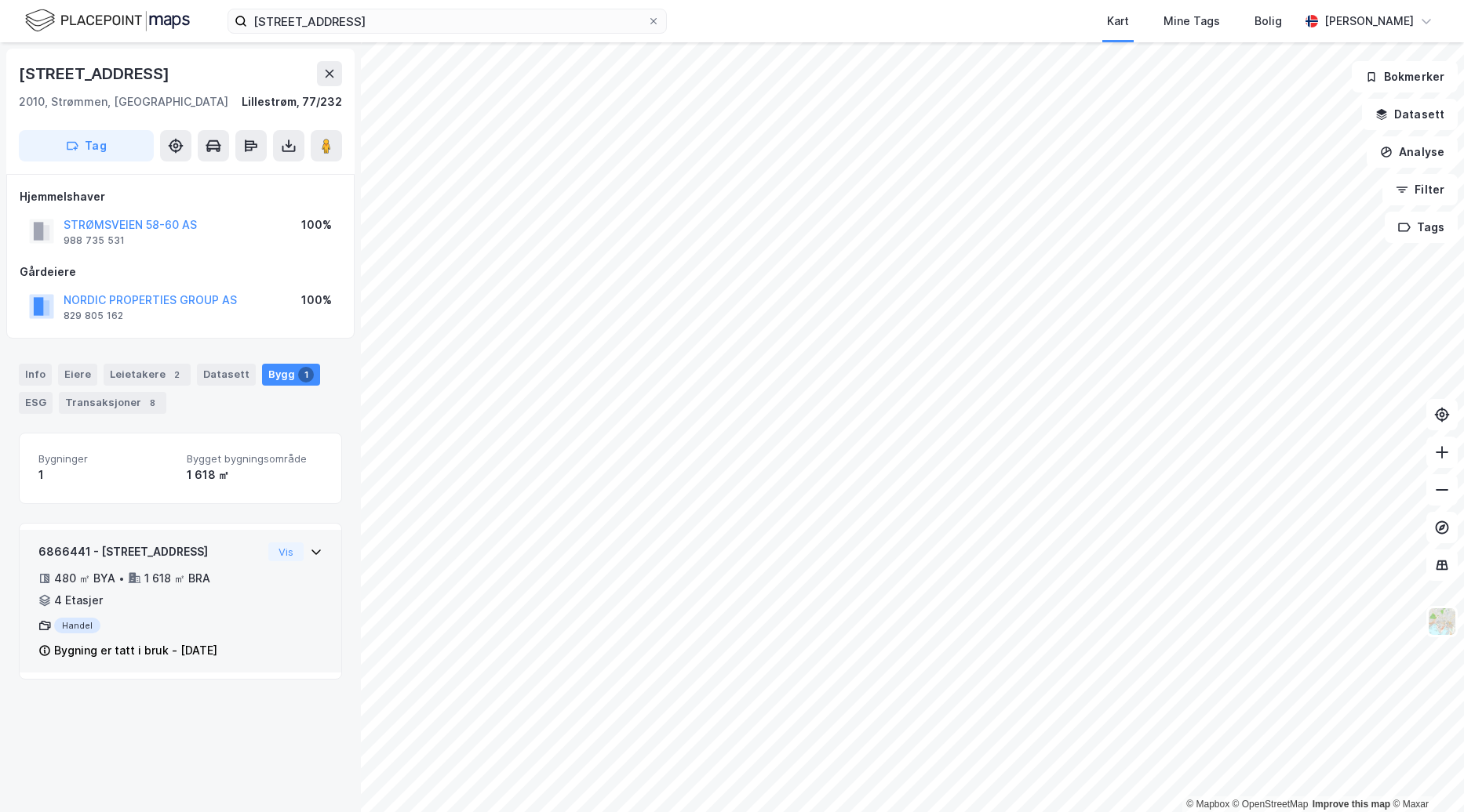
click at [310, 553] on icon at bounding box center [315, 551] width 12 height 12
click at [311, 553] on icon at bounding box center [316, 551] width 10 height 6
click at [310, 553] on icon at bounding box center [315, 551] width 12 height 12
click at [311, 553] on icon at bounding box center [316, 551] width 10 height 6
click at [322, 554] on div "6866441 - Strømsveien 58 480 ㎡ BYA • 1 618 ㎡ BRA • 4 Etasjer Handel Bygning er …" at bounding box center [181, 602] width 322 height 143
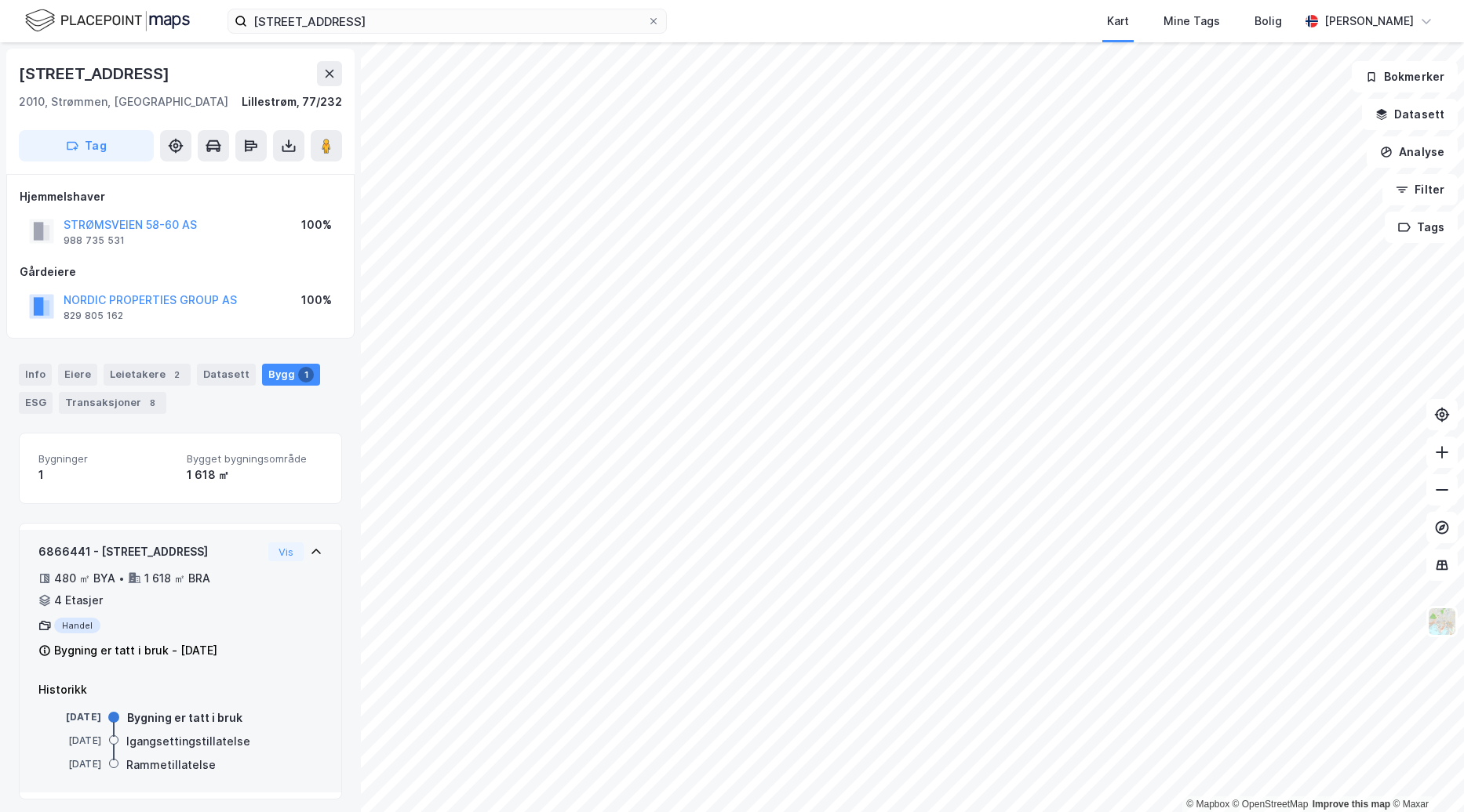
scroll to position [7, 0]
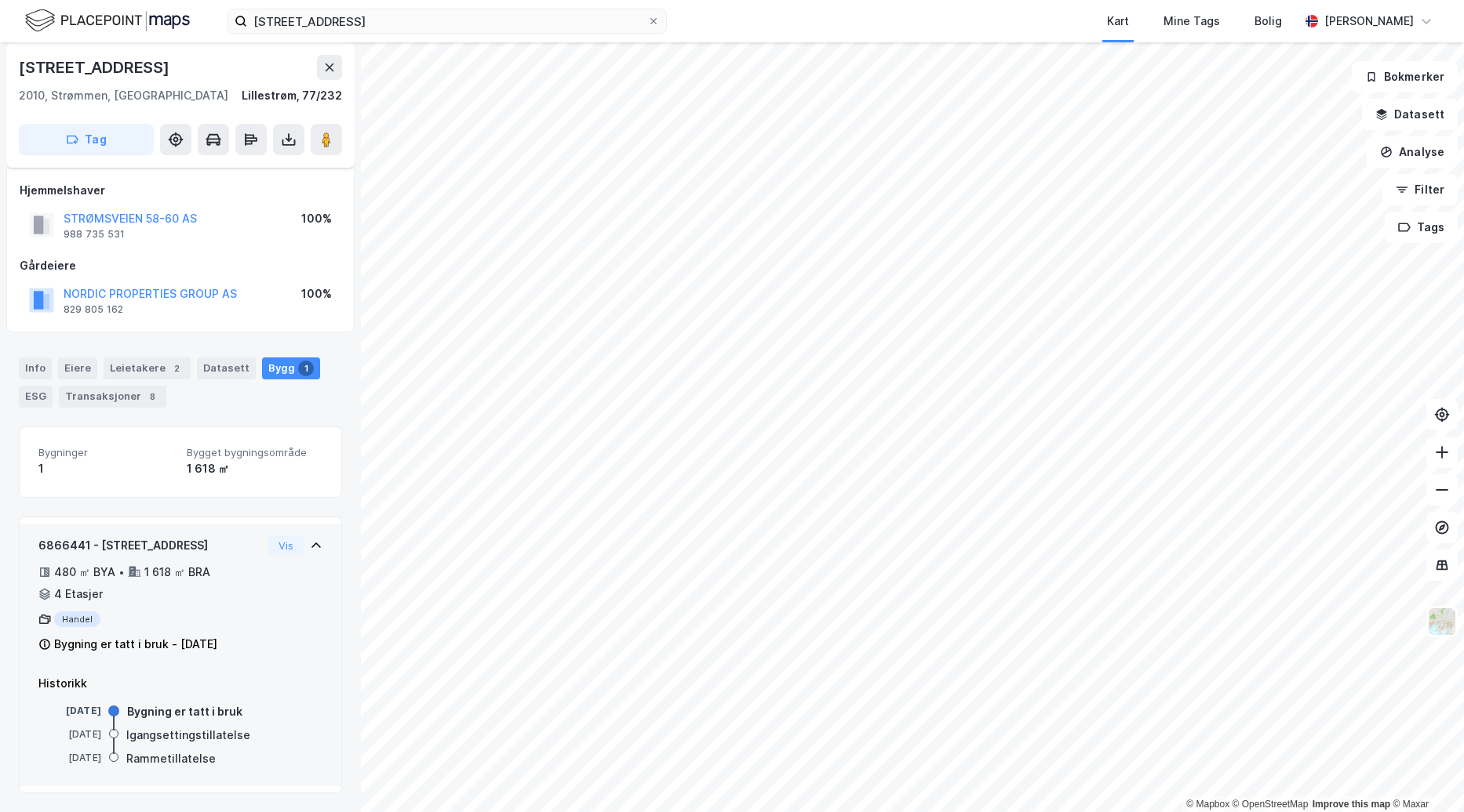
click at [301, 553] on div "Vis" at bounding box center [295, 545] width 54 height 19
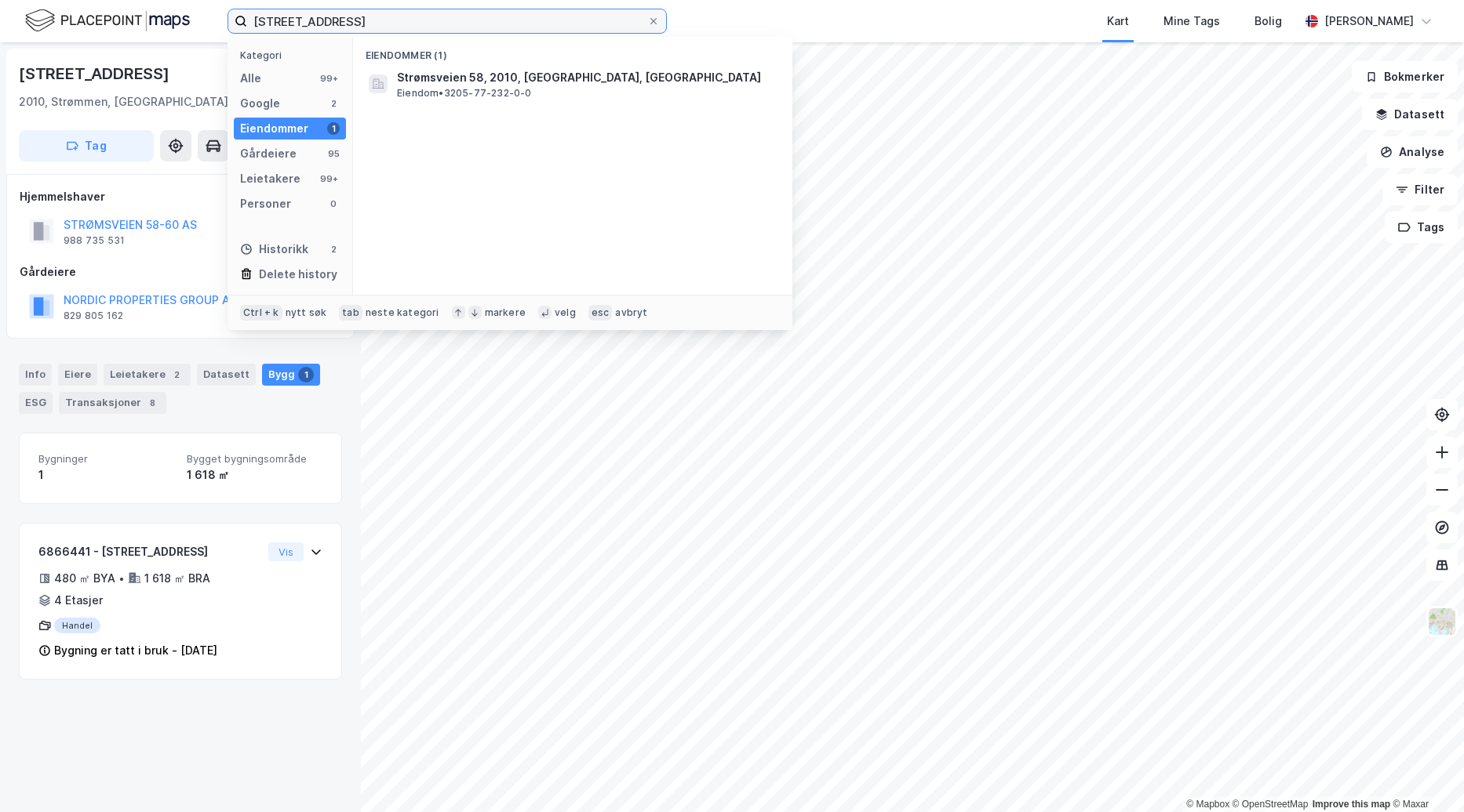
click at [336, 22] on input "[STREET_ADDRESS]" at bounding box center [447, 21] width 400 height 24
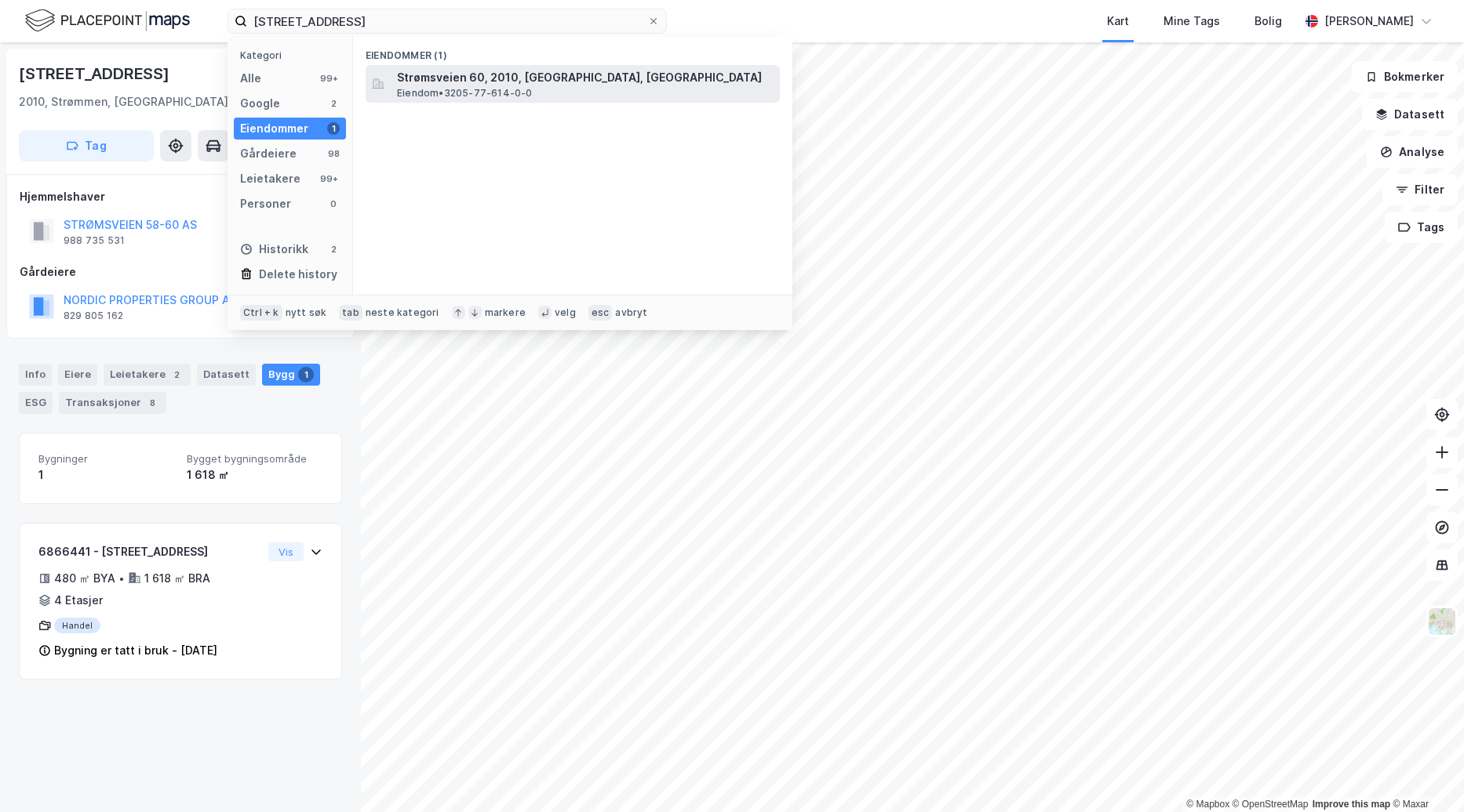
click at [612, 73] on span "Strømsveien 60, 2010, [GEOGRAPHIC_DATA], [GEOGRAPHIC_DATA]" at bounding box center [585, 78] width 376 height 19
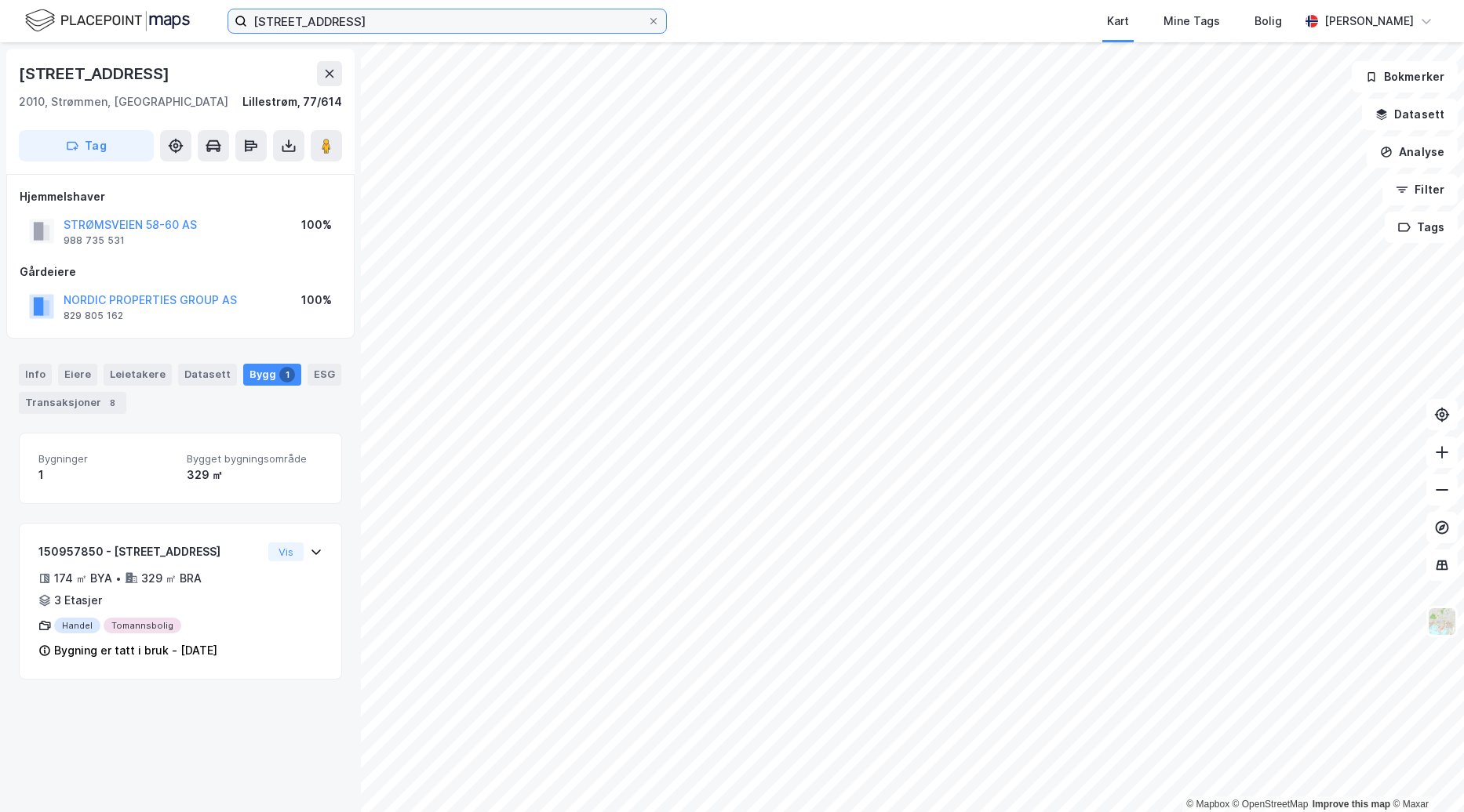
click at [354, 21] on input "[STREET_ADDRESS]" at bounding box center [447, 21] width 400 height 24
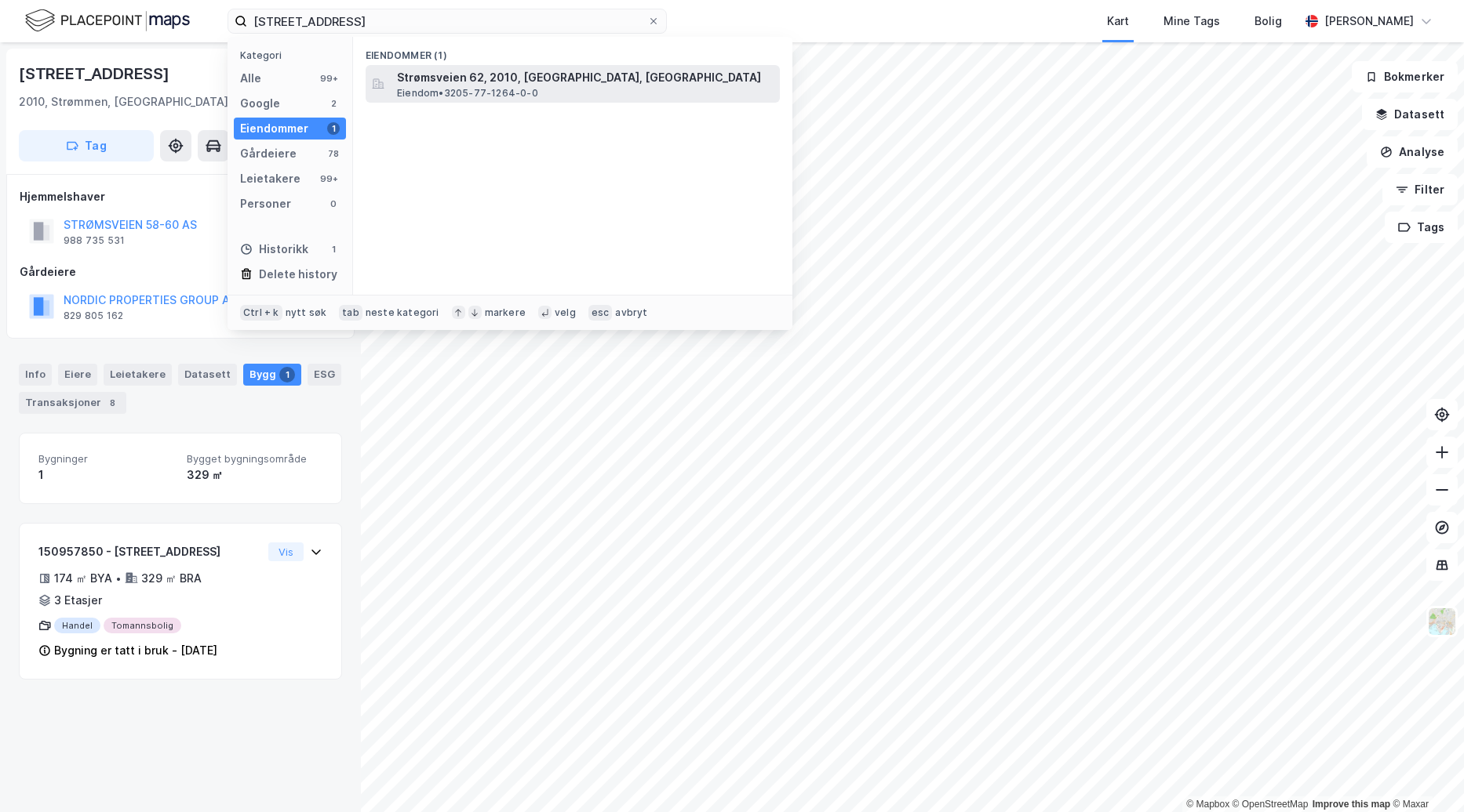
click at [438, 78] on span "Strømsveien 62, 2010, [GEOGRAPHIC_DATA], [GEOGRAPHIC_DATA]" at bounding box center [585, 78] width 376 height 19
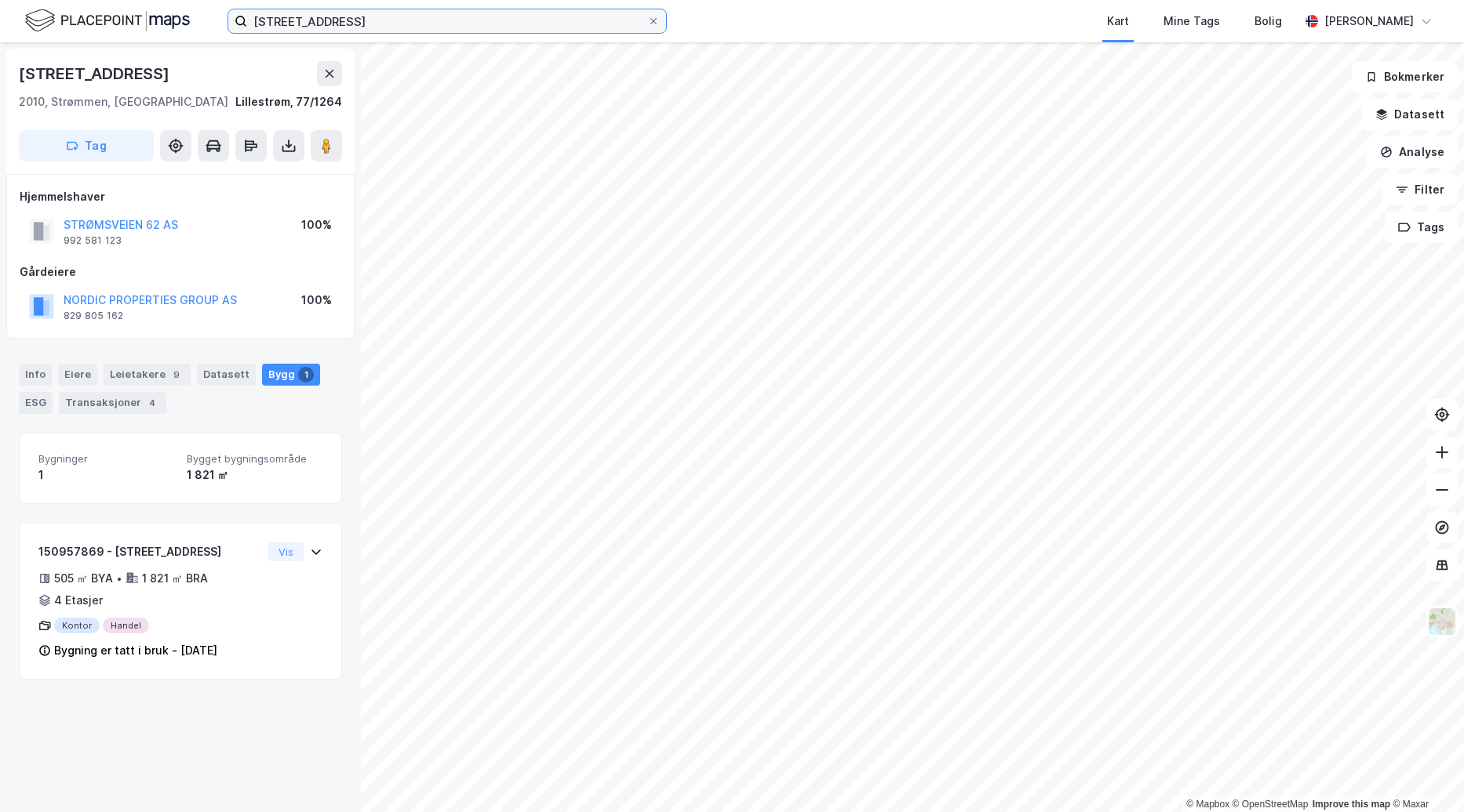
click at [331, 19] on input "[STREET_ADDRESS]" at bounding box center [447, 21] width 400 height 24
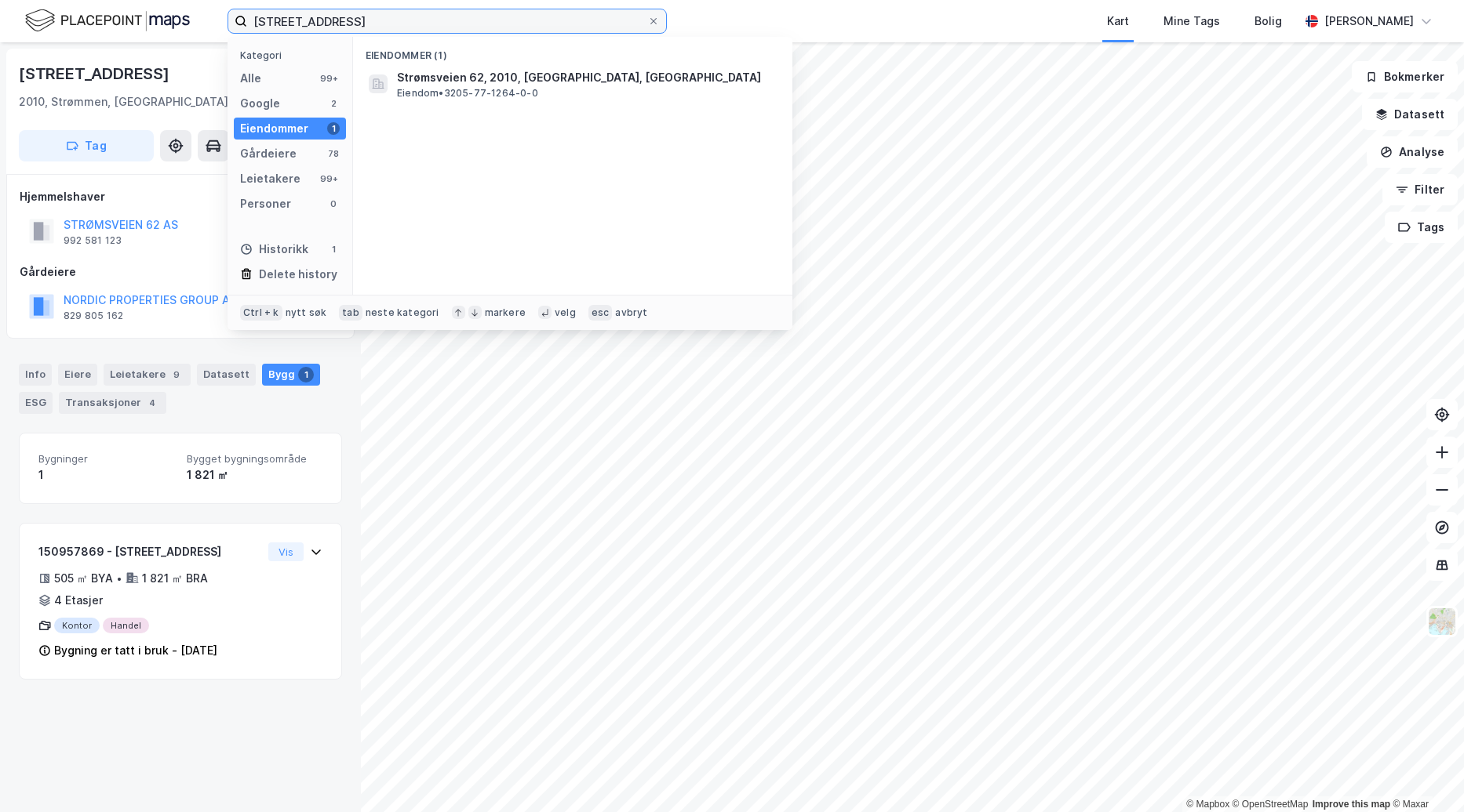
click at [343, 20] on input "[STREET_ADDRESS]" at bounding box center [447, 21] width 400 height 24
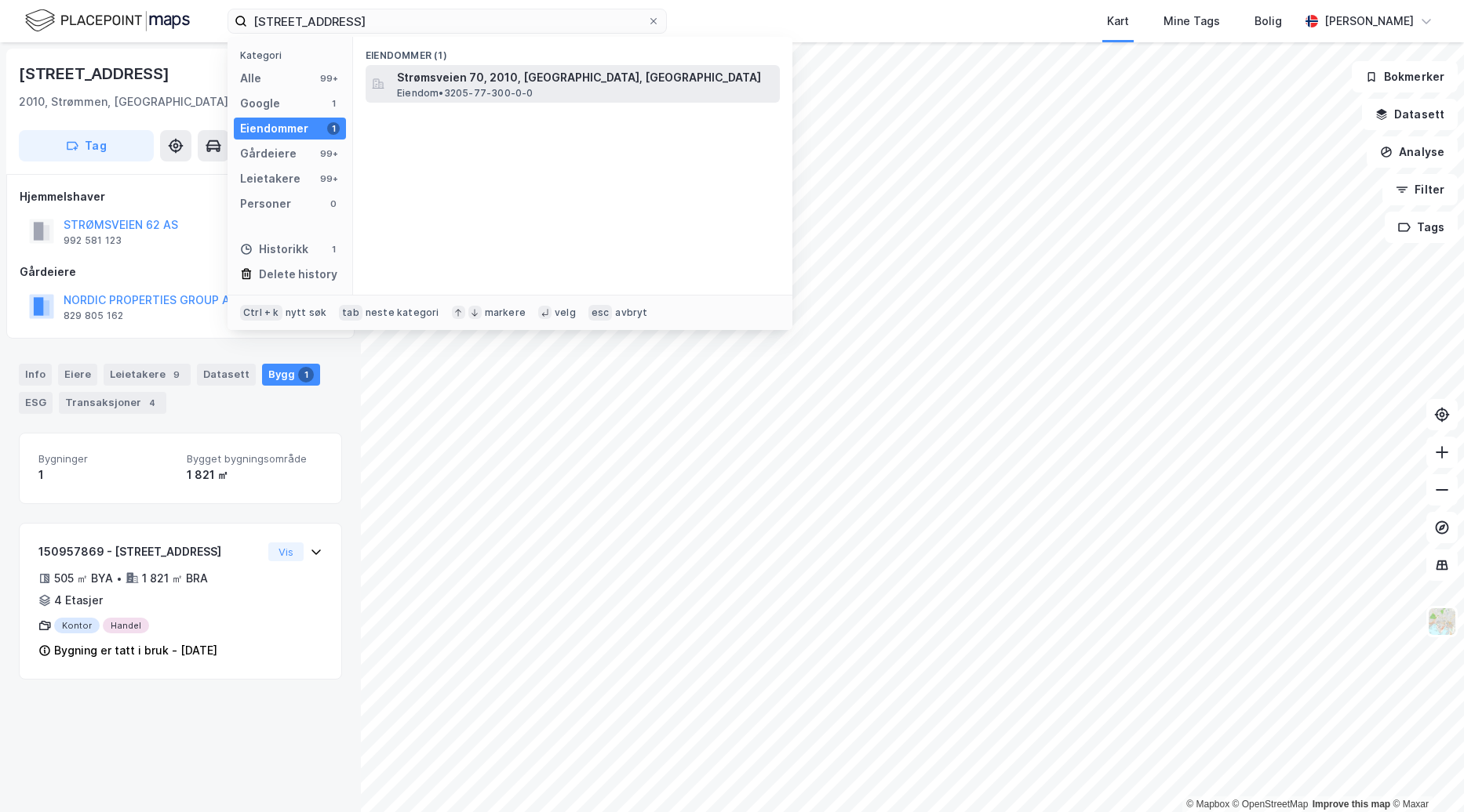
click at [617, 87] on span "Strømsveien 70, 2010, [GEOGRAPHIC_DATA], [GEOGRAPHIC_DATA]" at bounding box center [585, 78] width 376 height 19
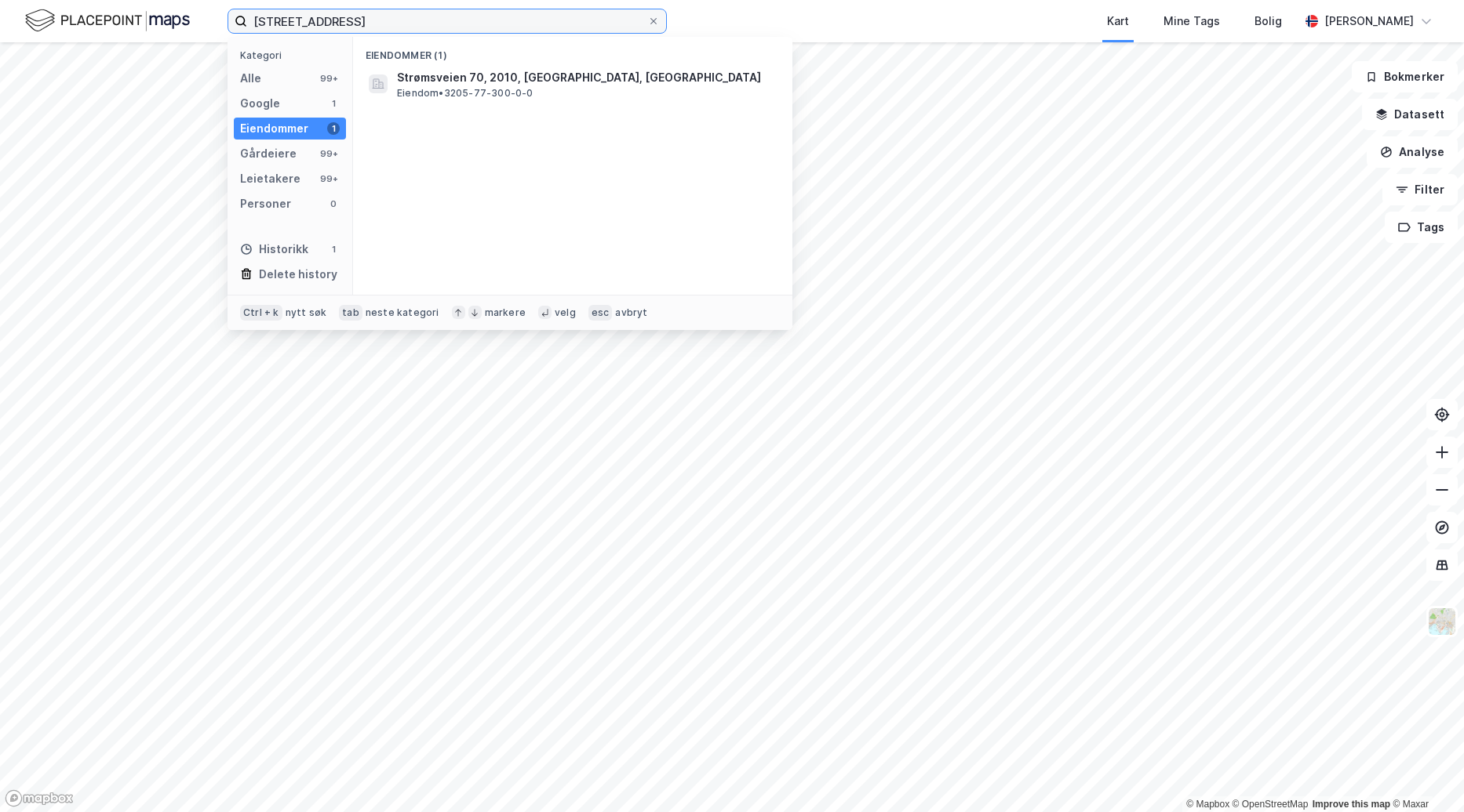
click at [400, 16] on input "[STREET_ADDRESS]" at bounding box center [447, 21] width 400 height 24
click at [472, 112] on div "Eiendommer (1) Strømsveien 58, 2010, STRØMMEN, LILLESTRØM Eiendom • 3205-77-232…" at bounding box center [572, 166] width 439 height 258
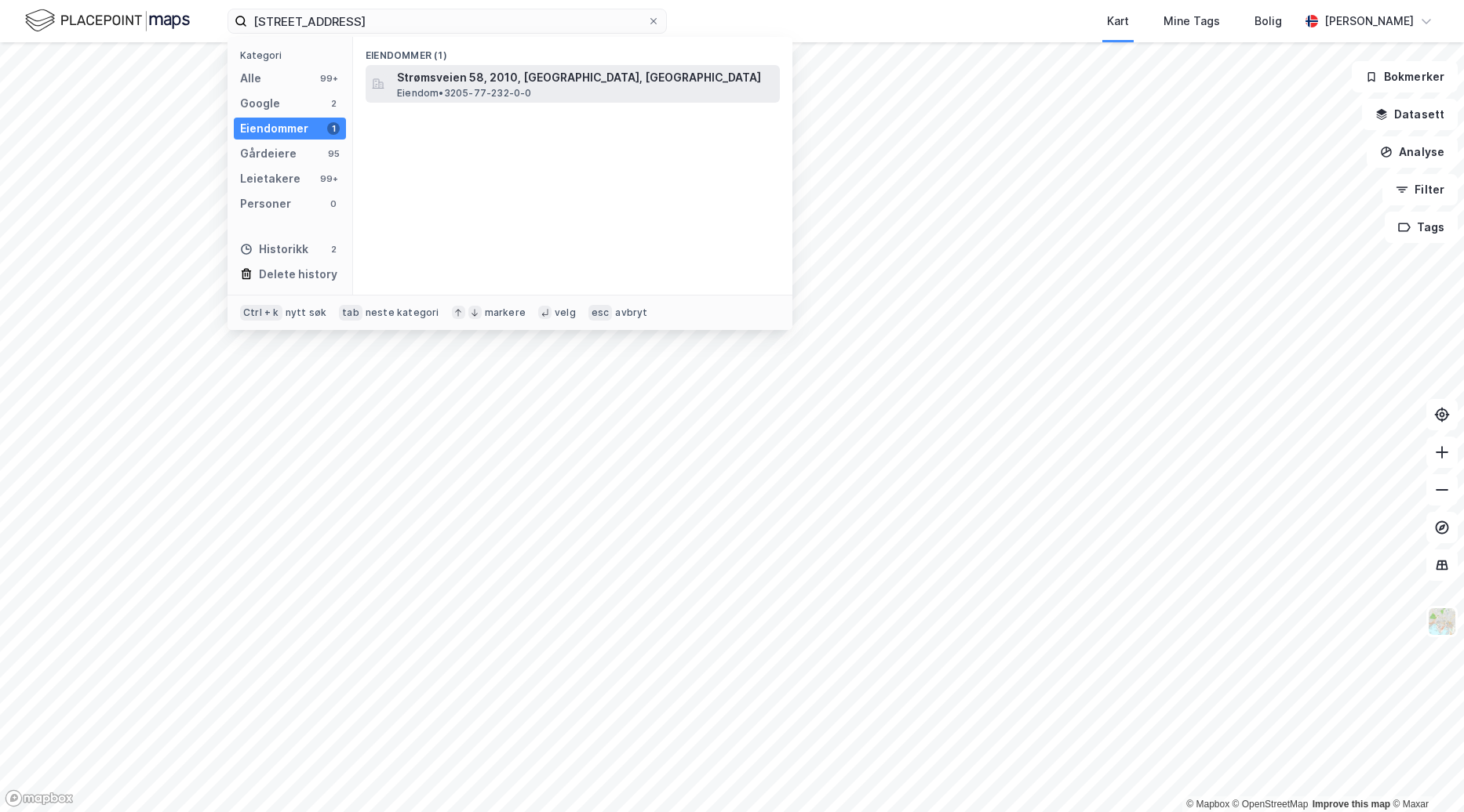
click at [477, 90] on span "Eiendom • 3205-77-232-0-0" at bounding box center [465, 92] width 135 height 12
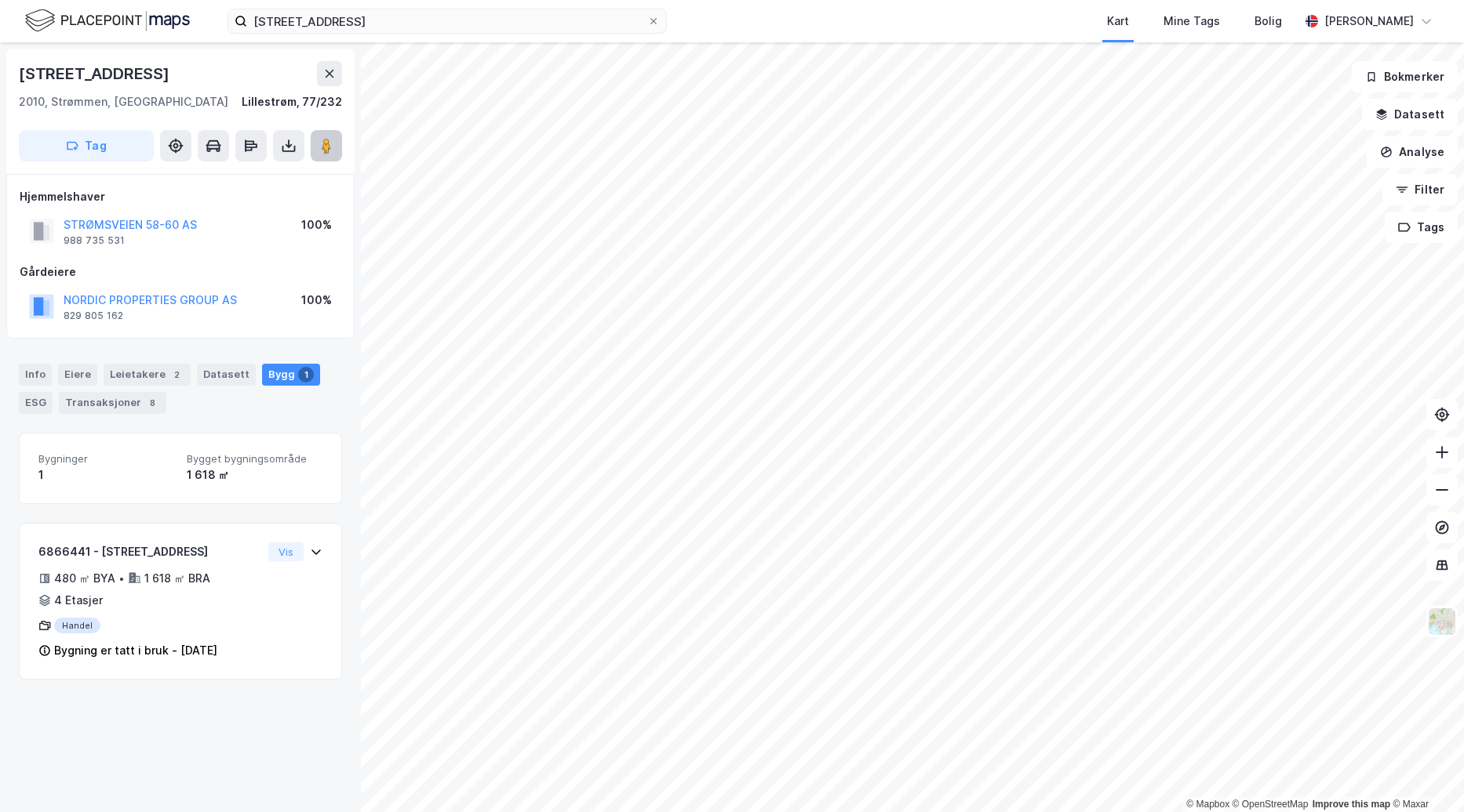
click at [331, 151] on icon at bounding box center [326, 146] width 15 height 15
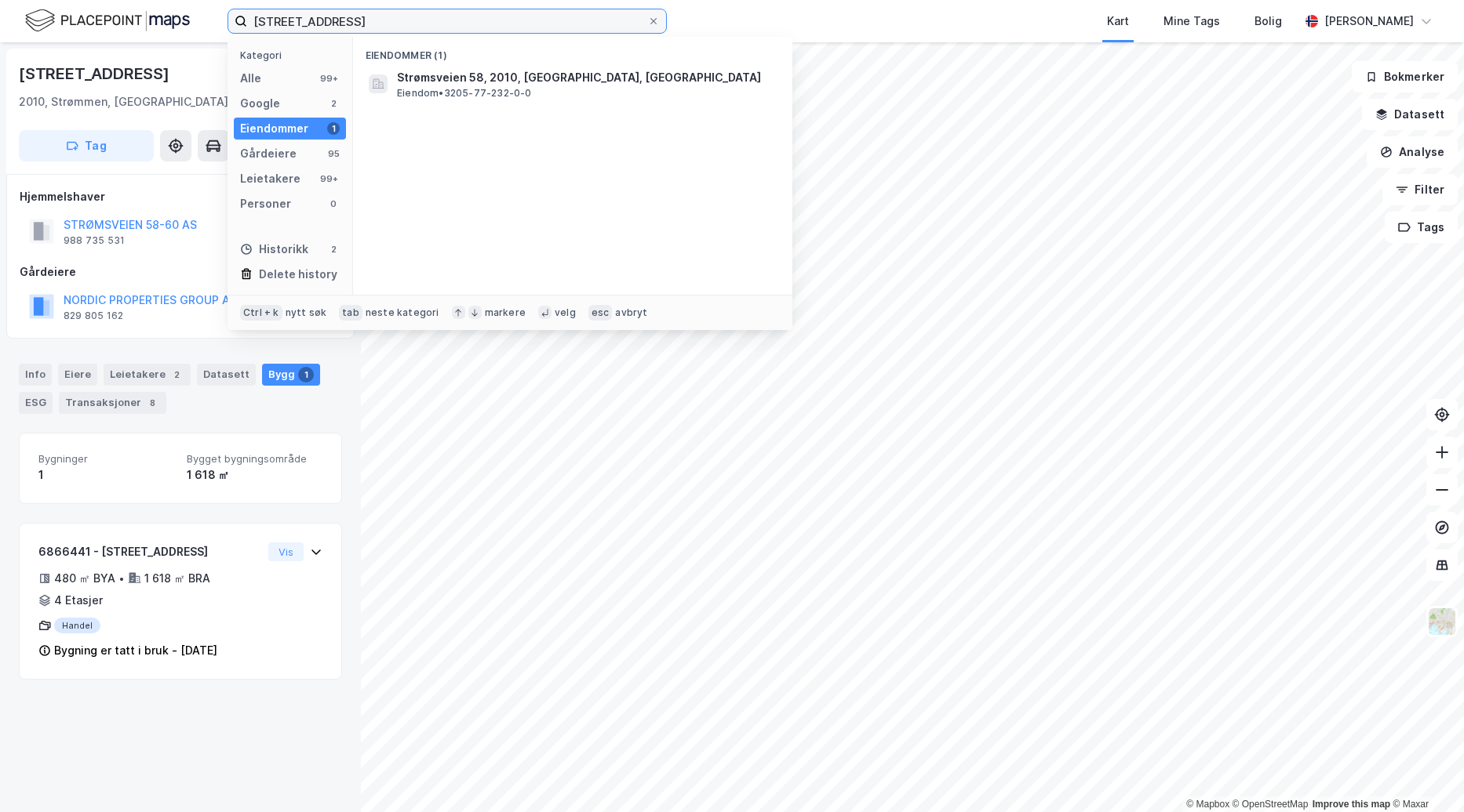
drag, startPoint x: 544, startPoint y: 18, endPoint x: 130, endPoint y: 27, distance: 414.1
click at [130, 27] on div "Strømsveien 58 Kategori Alle 99+ Google 2 Eiendommer 1 Gårdeiere 95 Leietakere …" at bounding box center [732, 21] width 1464 height 42
type input "i"
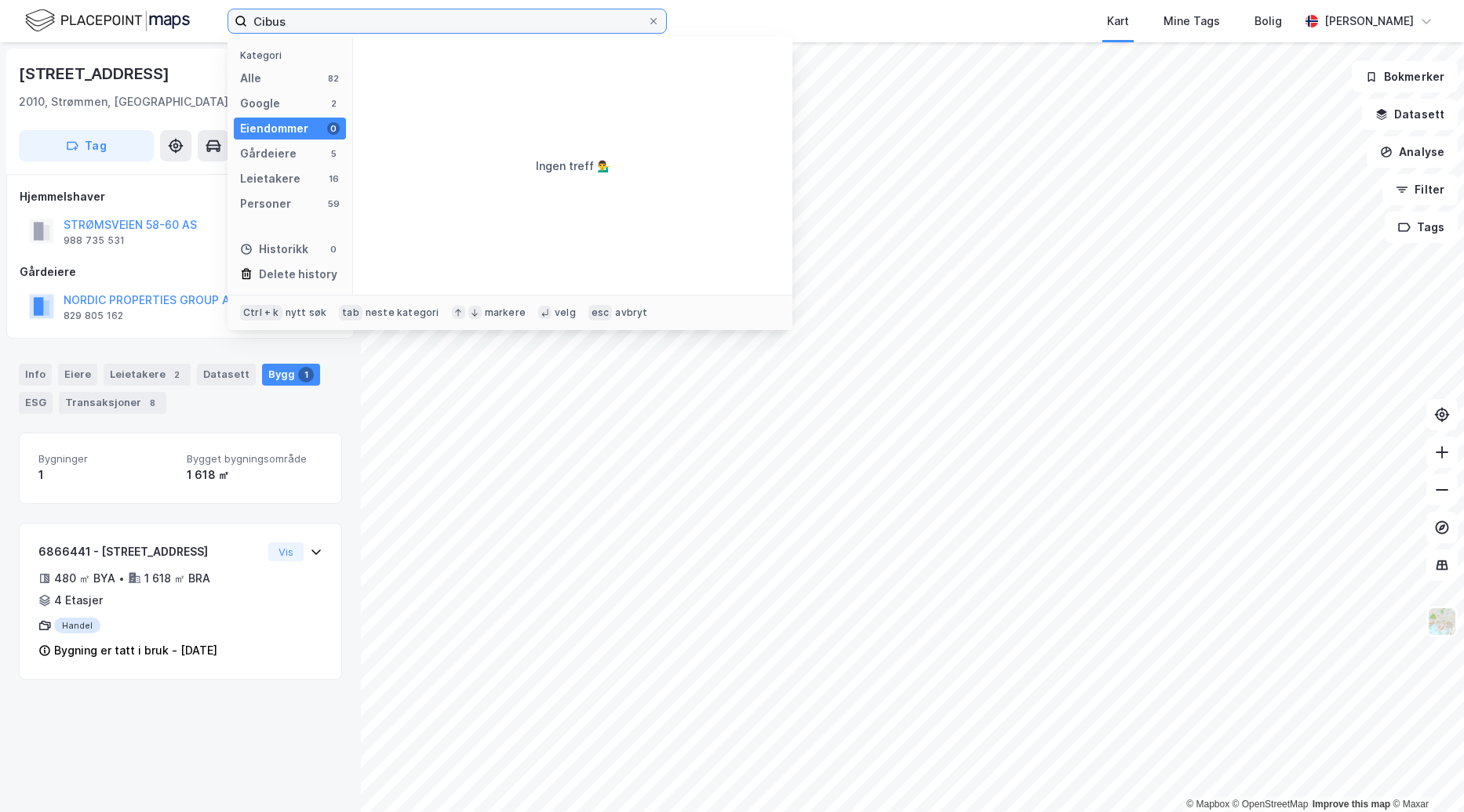
click at [323, 28] on input "Cibus" at bounding box center [447, 21] width 400 height 24
click at [289, 78] on div "Alle 82" at bounding box center [290, 78] width 112 height 22
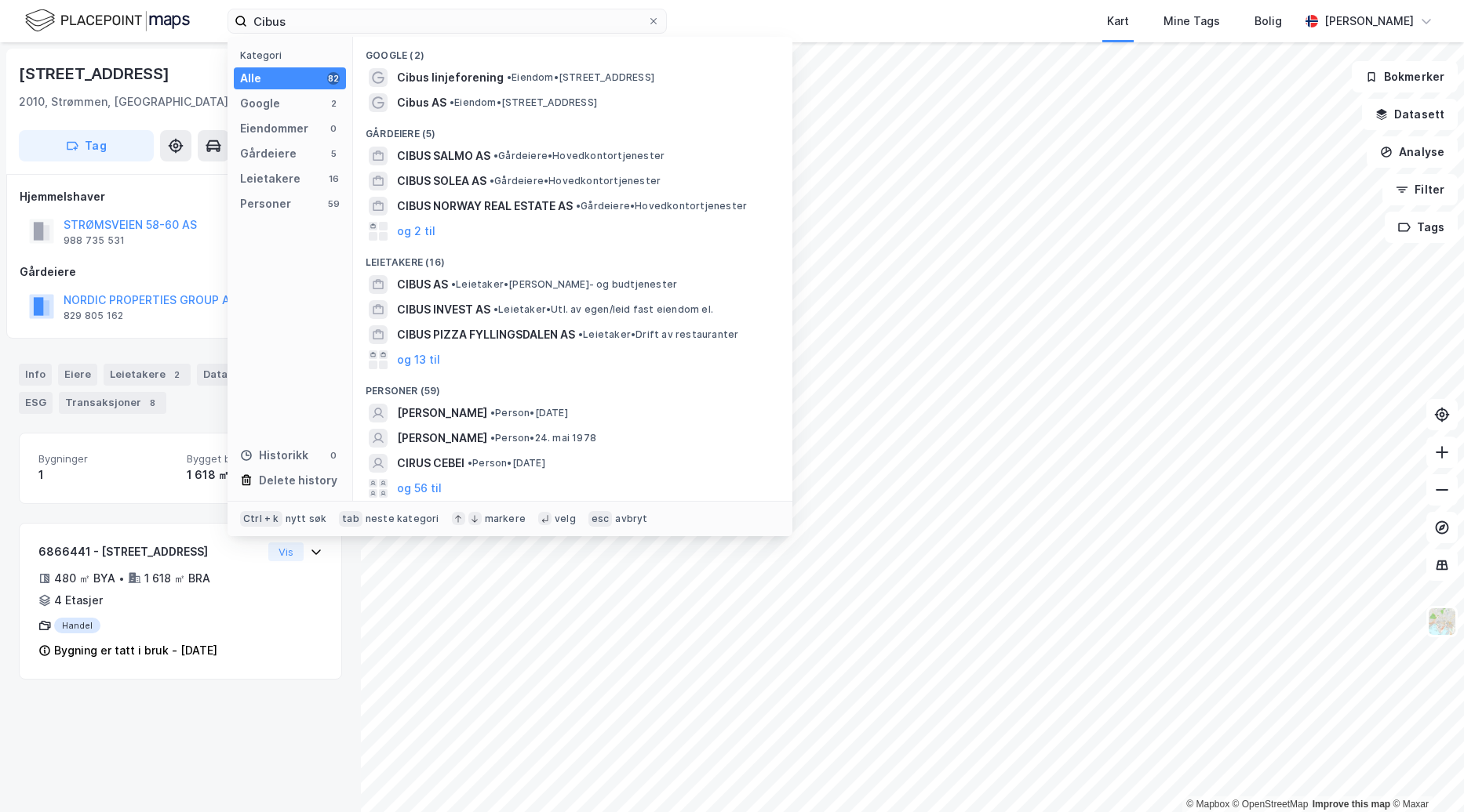
click at [298, 165] on div "Kategori Alle 82 Google 2 Eiendommer 0 Gårdeiere 5 Leietakere 16 Personer 59 Hi…" at bounding box center [291, 269] width 126 height 465
click at [298, 159] on div "Gårdeiere 5" at bounding box center [290, 153] width 112 height 22
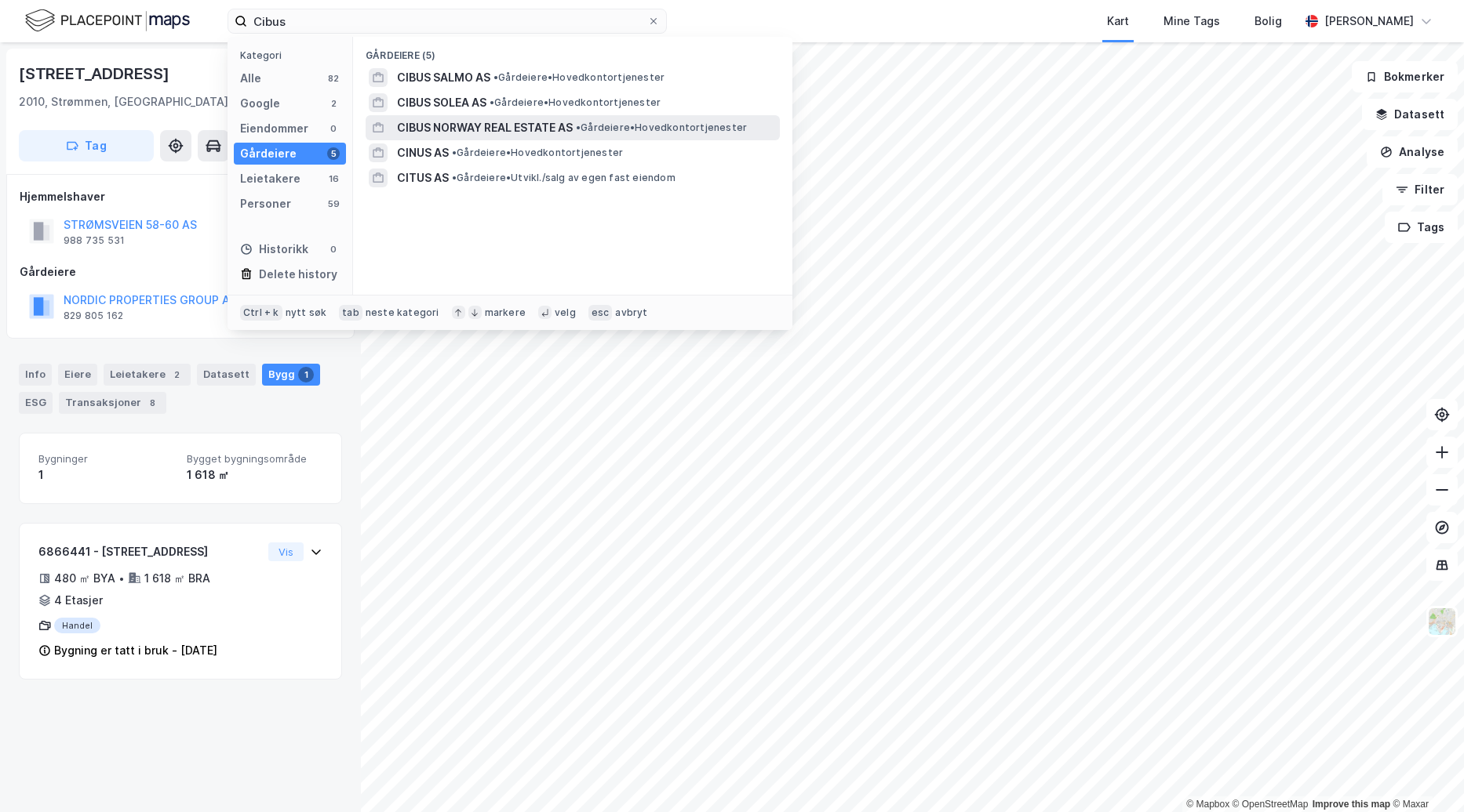
click at [580, 131] on span "•" at bounding box center [577, 128] width 5 height 11
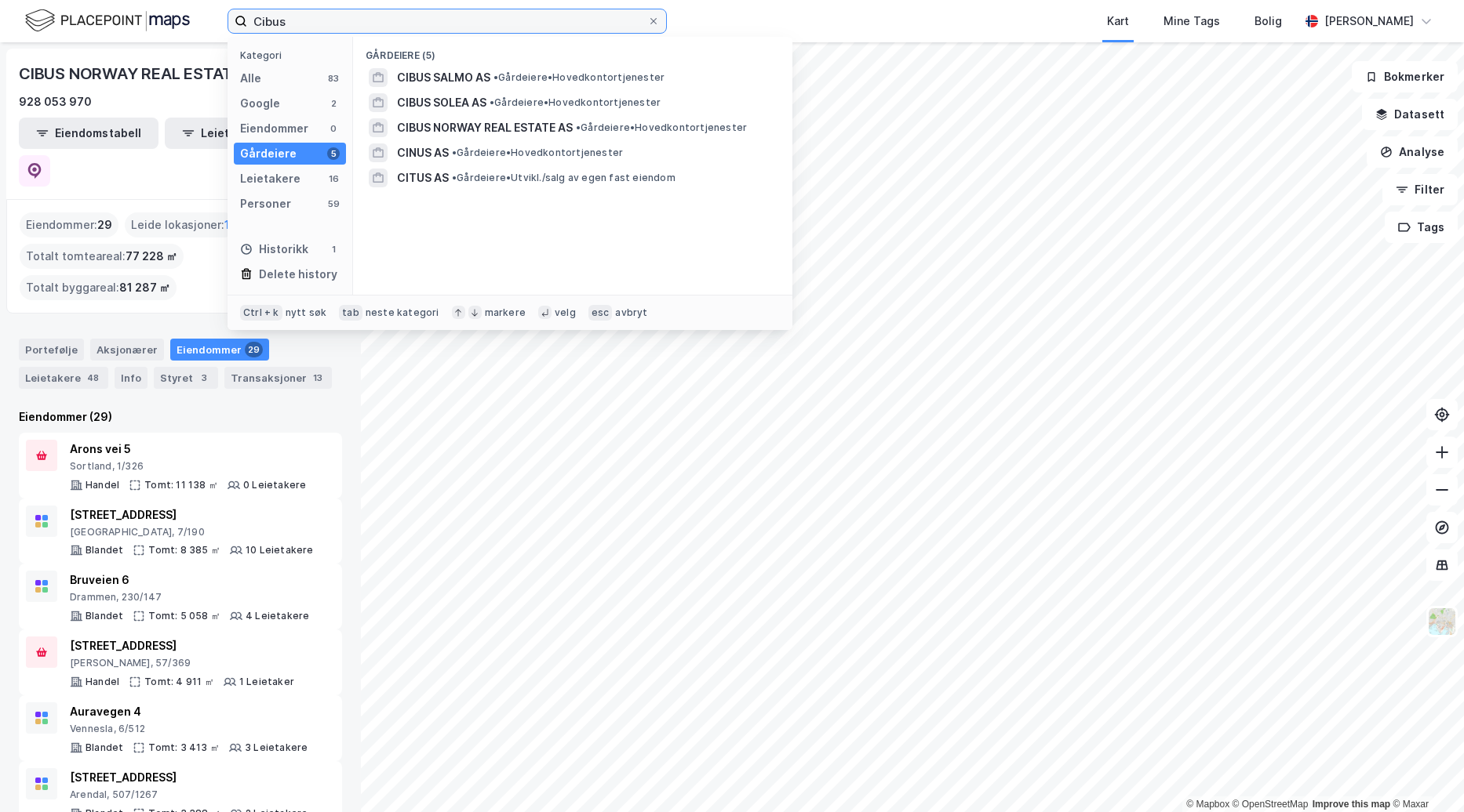
drag, startPoint x: 307, startPoint y: 20, endPoint x: 114, endPoint y: 15, distance: 193.1
click at [114, 15] on div "Cibus Kategori Alle 83 Google 2 Eiendommer 0 Gårdeiere 5 Leietakere 16 Personer…" at bounding box center [732, 21] width 1464 height 42
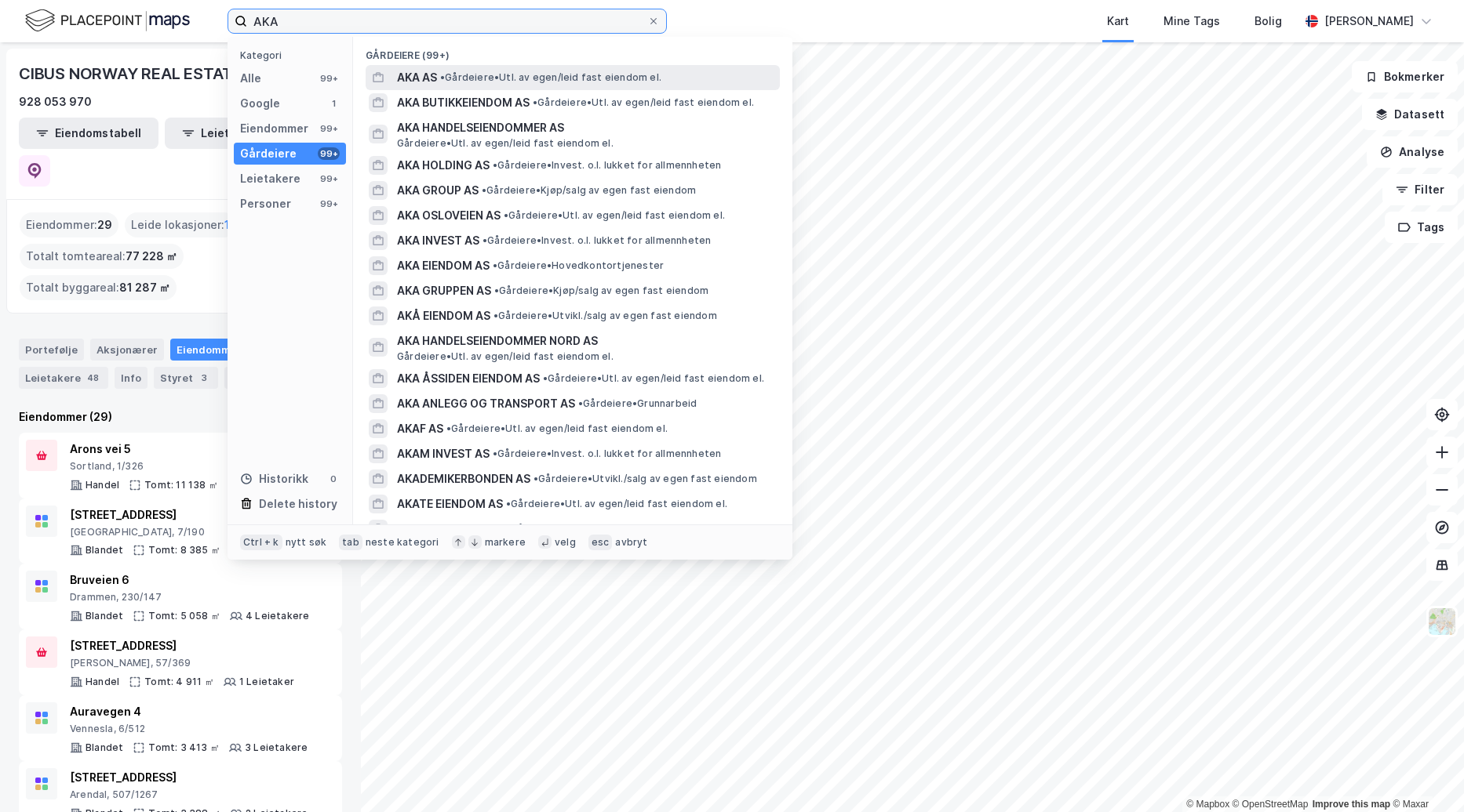
type input "AKA"
click at [570, 69] on div "AKA AS • Gårdeiere • Utl. av egen/leid fast eiendom el." at bounding box center [587, 78] width 380 height 19
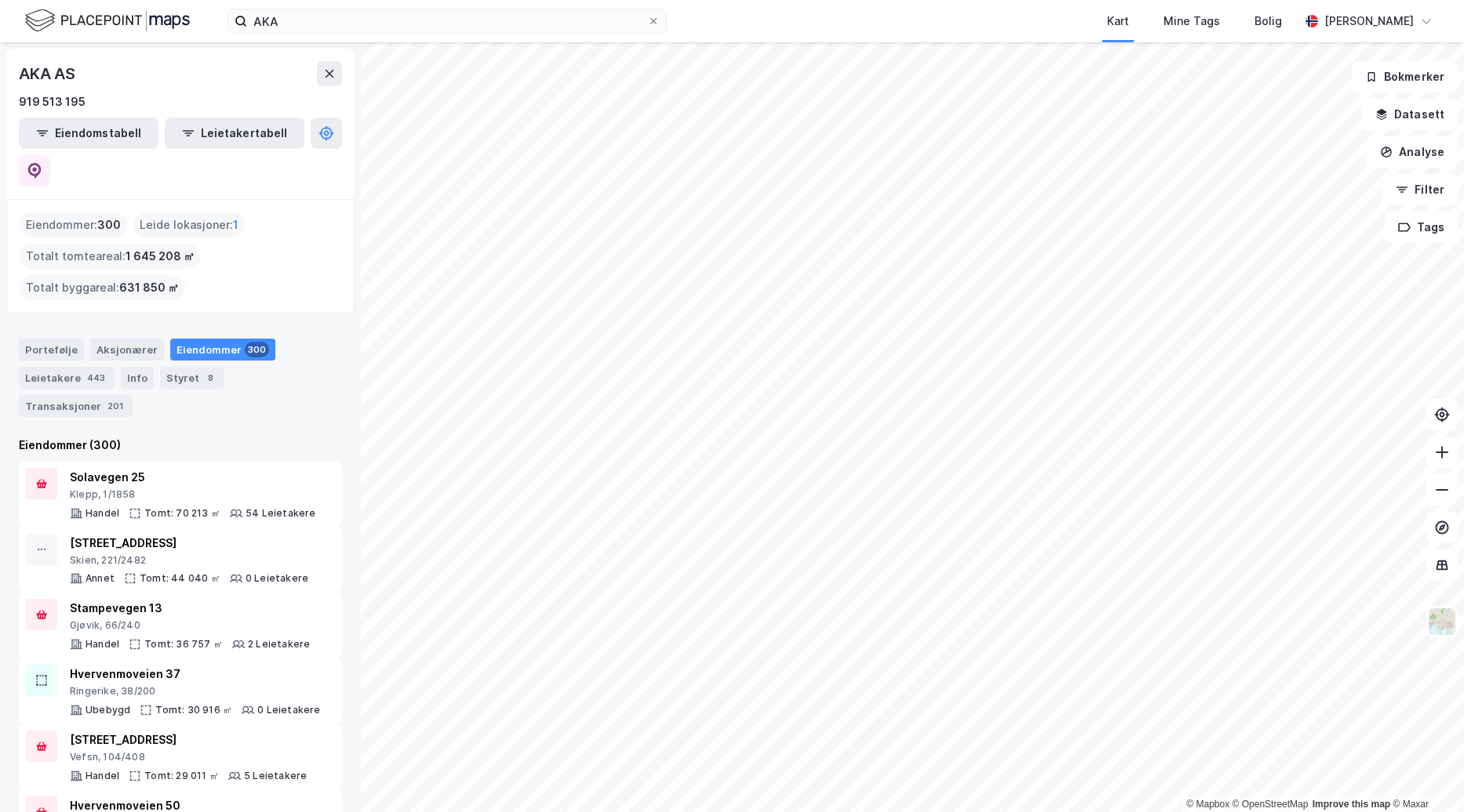
click at [466, 811] on html "AKA Kart Mine Tags Bolig [PERSON_NAME] © Mapbox © OpenStreetMap Improve this ma…" at bounding box center [732, 406] width 1464 height 812
click at [891, 811] on html "AKA Kart Mine Tags Bolig [PERSON_NAME] © Mapbox © OpenStreetMap Improve this ma…" at bounding box center [732, 406] width 1464 height 812
click at [1371, 106] on div "© Mapbox © OpenStreetMap Improve this map © Maxar AKA AS 919 513 195 Eiendomsta…" at bounding box center [732, 426] width 1464 height 770
